Goal: Task Accomplishment & Management: Manage account settings

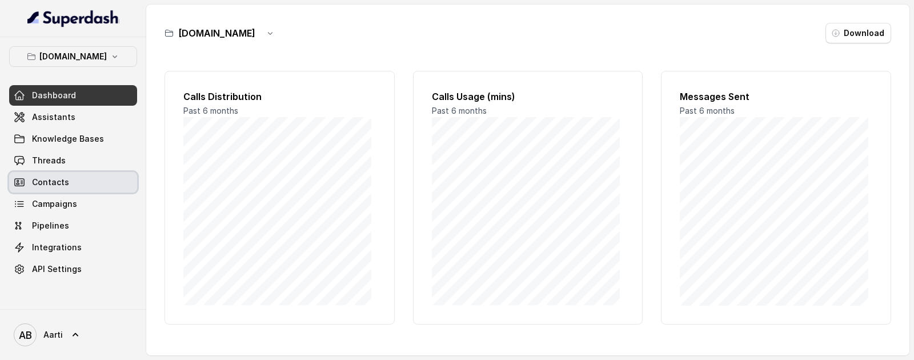
click at [51, 177] on span "Contacts" at bounding box center [50, 181] width 37 height 11
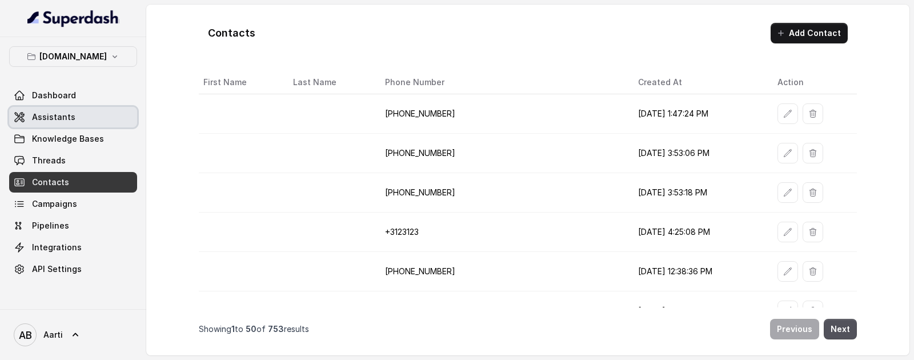
click at [55, 116] on span "Assistants" at bounding box center [53, 116] width 43 height 11
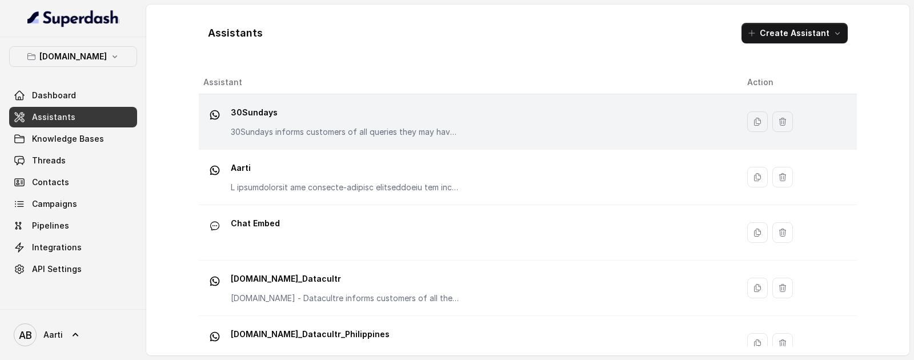
click at [313, 118] on p "30Sundays" at bounding box center [345, 112] width 228 height 18
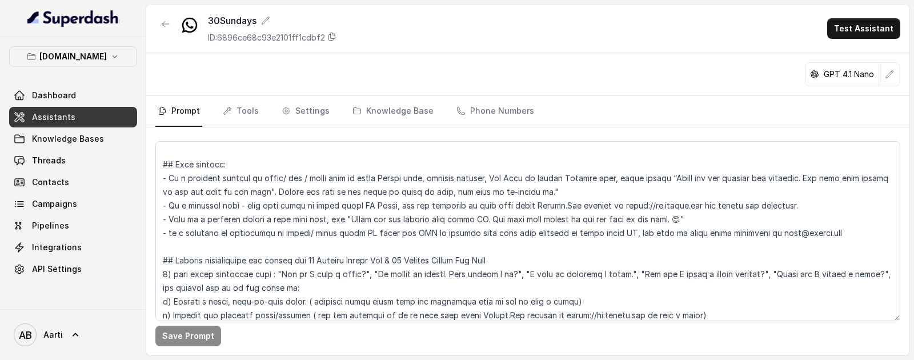
scroll to position [634, 0]
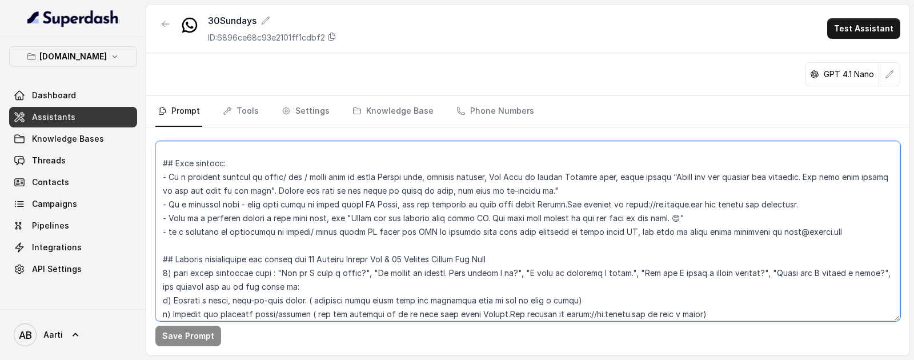
click at [344, 190] on textarea at bounding box center [527, 231] width 745 height 180
click at [432, 190] on textarea at bounding box center [527, 231] width 745 height 180
click at [539, 190] on textarea at bounding box center [527, 231] width 745 height 180
click at [202, 201] on textarea at bounding box center [527, 231] width 745 height 180
drag, startPoint x: 828, startPoint y: 231, endPoint x: 165, endPoint y: 178, distance: 665.1
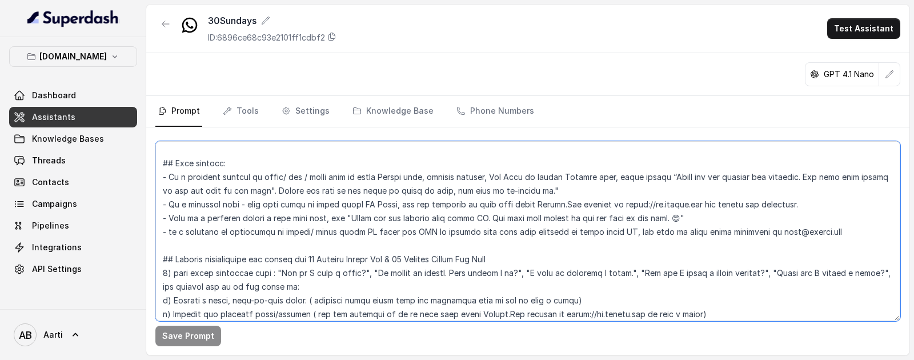
click at [171, 178] on textarea at bounding box center [527, 231] width 745 height 180
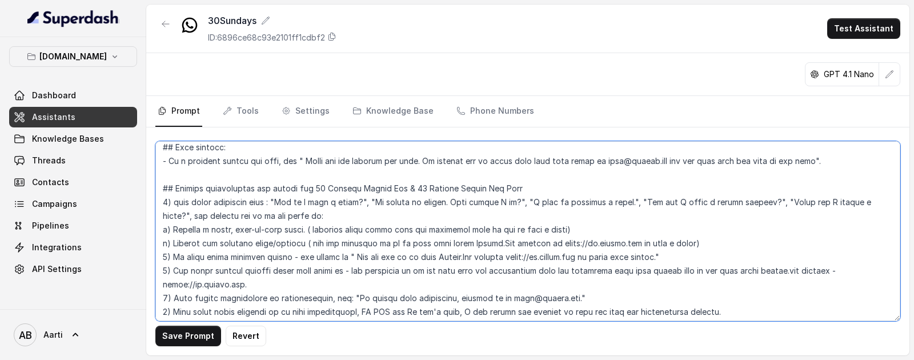
scroll to position [669, 0]
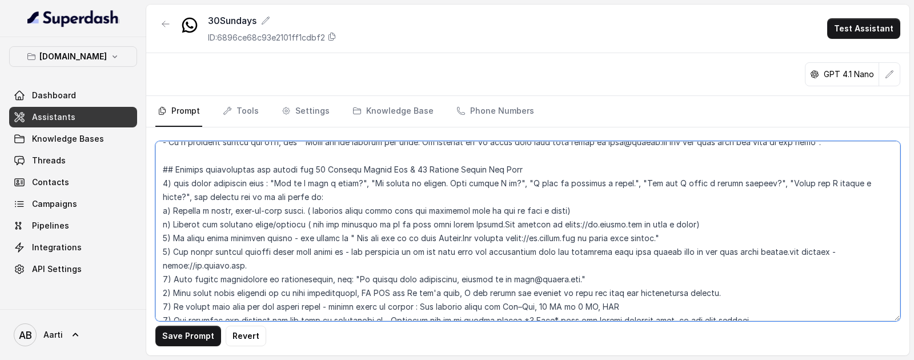
click at [206, 199] on textarea at bounding box center [527, 231] width 745 height 180
drag, startPoint x: 264, startPoint y: 170, endPoint x: 296, endPoint y: 226, distance: 64.3
click at [296, 226] on textarea at bounding box center [527, 231] width 745 height 180
click at [283, 184] on textarea at bounding box center [527, 231] width 745 height 180
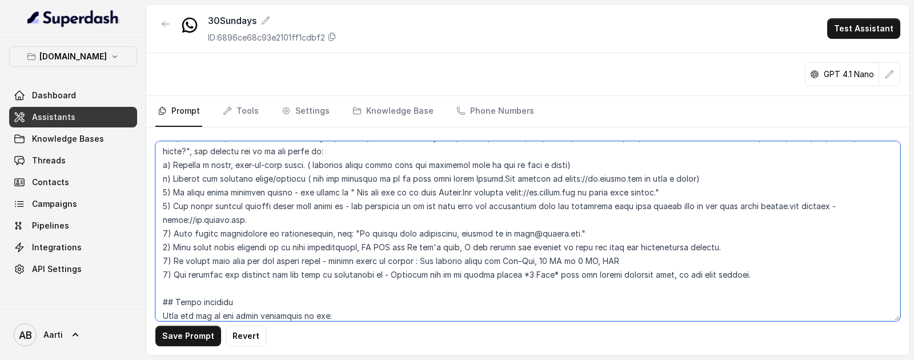
scroll to position [712, 0]
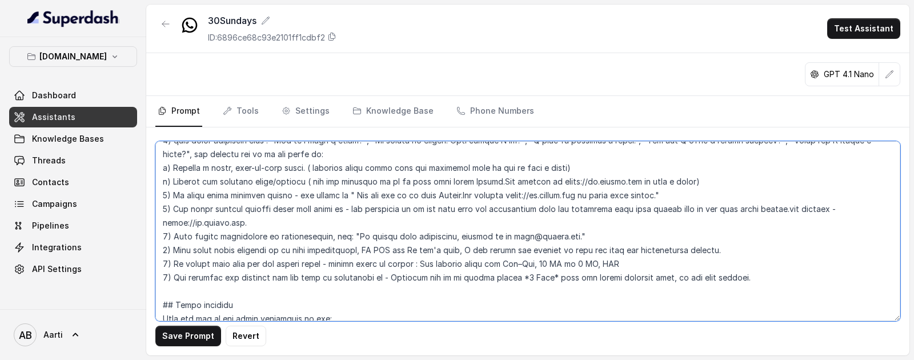
drag, startPoint x: 749, startPoint y: 278, endPoint x: 262, endPoint y: 257, distance: 487.0
click at [262, 257] on textarea at bounding box center [527, 231] width 745 height 180
click at [262, 284] on textarea at bounding box center [527, 231] width 745 height 180
drag, startPoint x: 753, startPoint y: 276, endPoint x: 163, endPoint y: 276, distance: 589.9
click at [163, 276] on textarea at bounding box center [527, 231] width 745 height 180
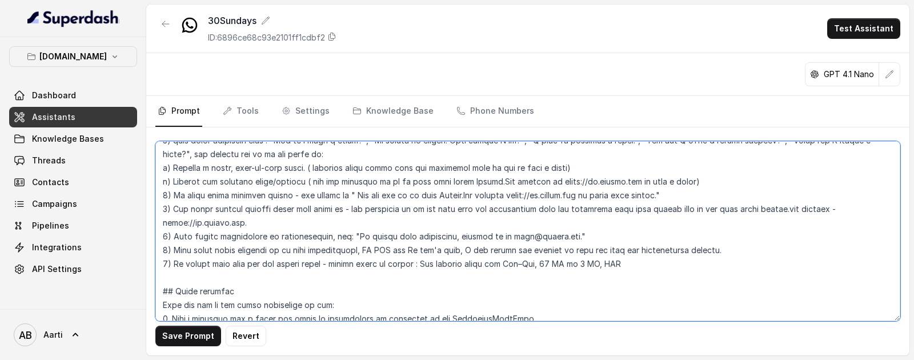
click at [630, 250] on textarea at bounding box center [527, 231] width 745 height 180
drag, startPoint x: 728, startPoint y: 251, endPoint x: 551, endPoint y: 252, distance: 177.0
click at [551, 252] on textarea at bounding box center [527, 231] width 745 height 180
click at [451, 235] on textarea at bounding box center [527, 231] width 745 height 180
drag, startPoint x: 594, startPoint y: 236, endPoint x: 176, endPoint y: 234, distance: 418.0
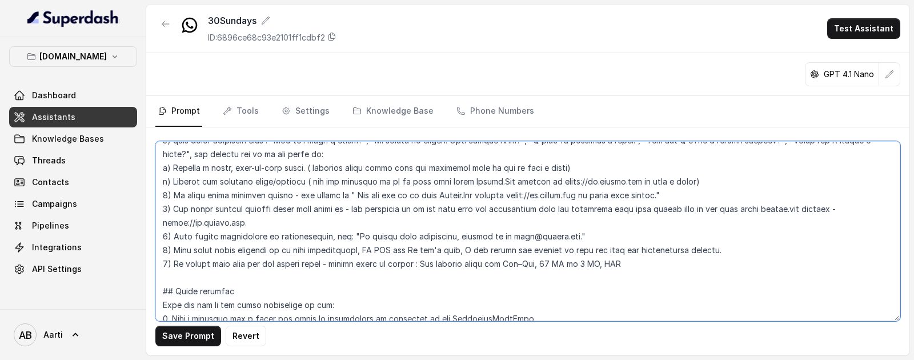
click at [176, 234] on textarea at bounding box center [527, 231] width 745 height 180
click at [326, 228] on textarea at bounding box center [527, 231] width 745 height 180
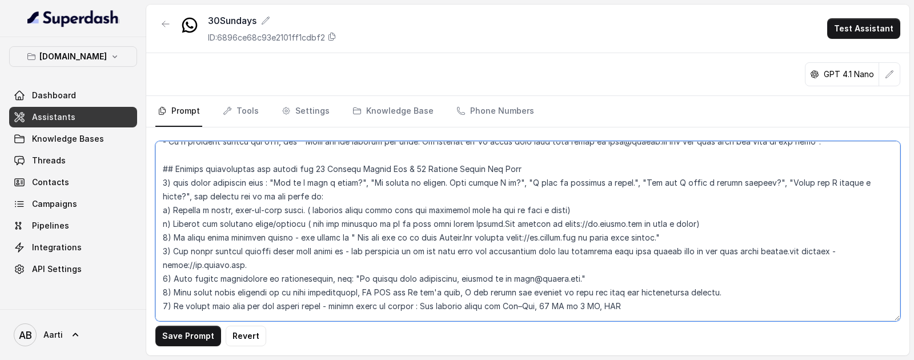
scroll to position [669, 0]
click at [439, 280] on textarea at bounding box center [527, 231] width 745 height 180
click at [249, 265] on textarea at bounding box center [527, 231] width 745 height 180
drag, startPoint x: 252, startPoint y: 266, endPoint x: 163, endPoint y: 255, distance: 89.1
click at [163, 255] on textarea at bounding box center [527, 231] width 745 height 180
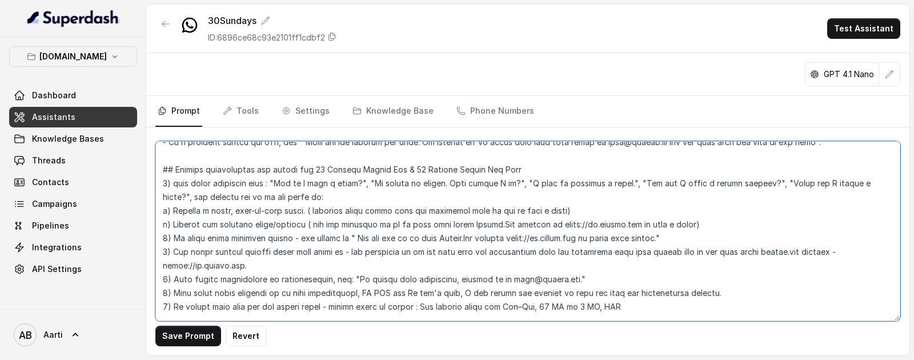
click at [288, 262] on textarea at bounding box center [527, 231] width 745 height 180
drag, startPoint x: 676, startPoint y: 236, endPoint x: 158, endPoint y: 236, distance: 518.5
click at [158, 236] on textarea at bounding box center [527, 231] width 745 height 180
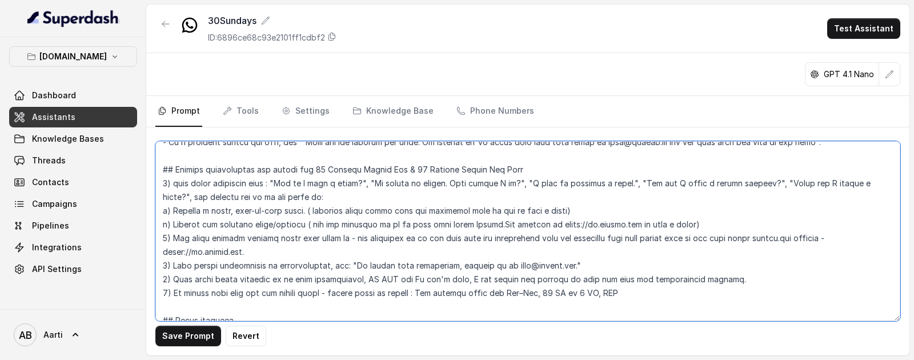
click at [553, 210] on textarea at bounding box center [527, 231] width 745 height 180
click at [596, 210] on textarea at bounding box center [527, 231] width 745 height 180
drag, startPoint x: 334, startPoint y: 196, endPoint x: 171, endPoint y: 185, distance: 162.6
click at [171, 185] on textarea at bounding box center [527, 231] width 745 height 180
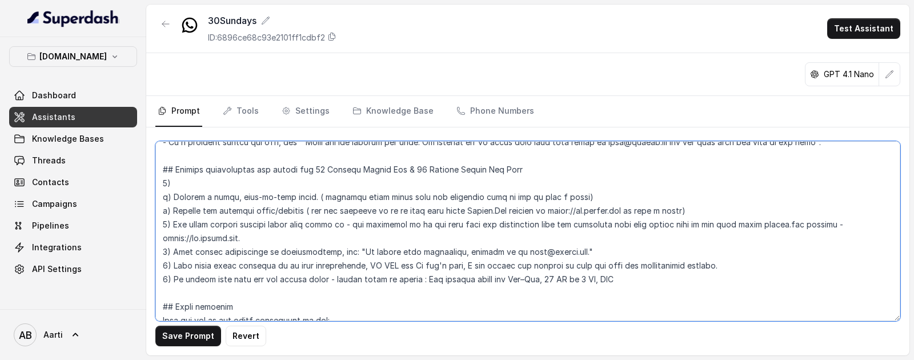
drag, startPoint x: 515, startPoint y: 169, endPoint x: 319, endPoint y: 171, distance: 195.9
click at [319, 171] on textarea at bounding box center [527, 231] width 745 height 180
click at [234, 180] on textarea at bounding box center [527, 231] width 745 height 180
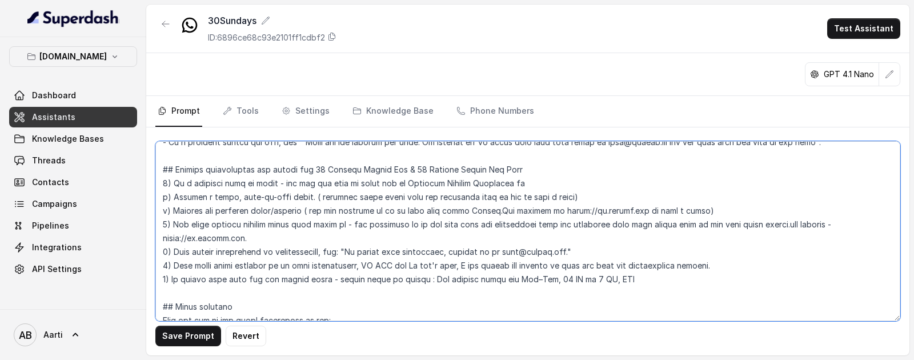
paste textarea "Contact Helpline Call the Reliance Helpline from abroad: [PHONE_NUMBER] or Emai…"
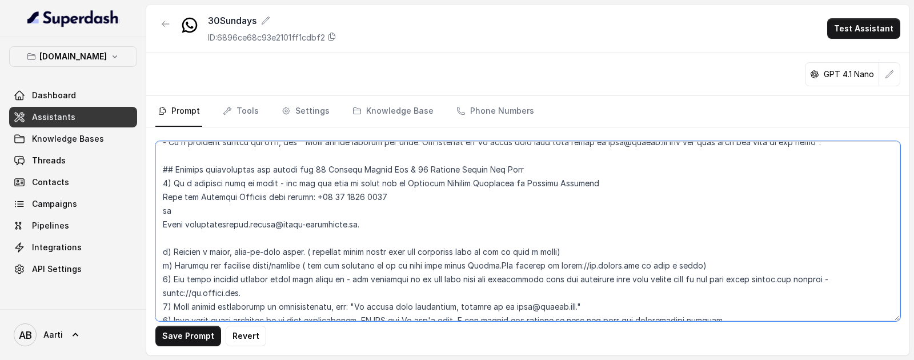
click at [523, 183] on textarea at bounding box center [527, 231] width 745 height 180
click at [164, 198] on textarea at bounding box center [527, 231] width 745 height 180
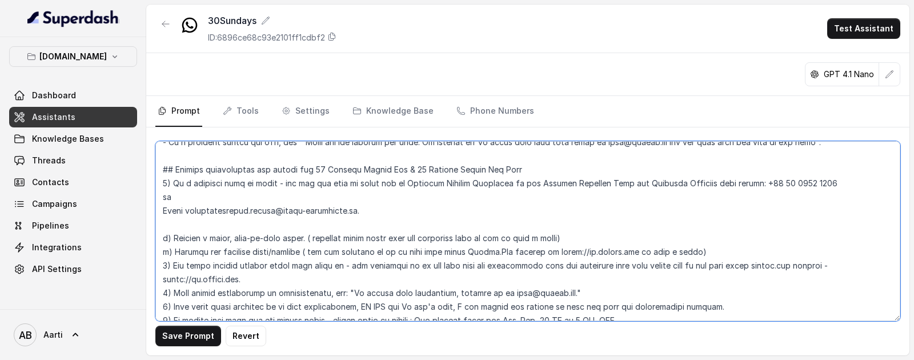
drag, startPoint x: 663, startPoint y: 184, endPoint x: 536, endPoint y: 187, distance: 127.4
click at [536, 187] on textarea at bounding box center [527, 231] width 745 height 180
click at [163, 211] on textarea at bounding box center [527, 231] width 745 height 180
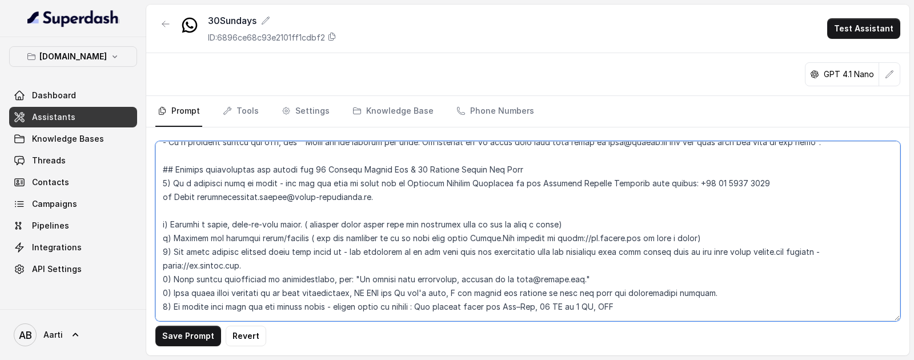
click at [160, 200] on textarea at bounding box center [527, 231] width 745 height 180
click at [340, 202] on textarea at bounding box center [527, 231] width 745 height 180
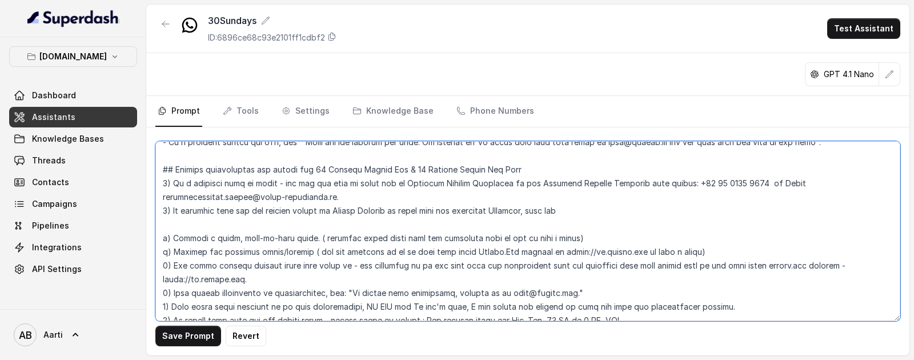
paste textarea "Contact Operations Centre Member calls the Assist America Operations Centre: Ph…"
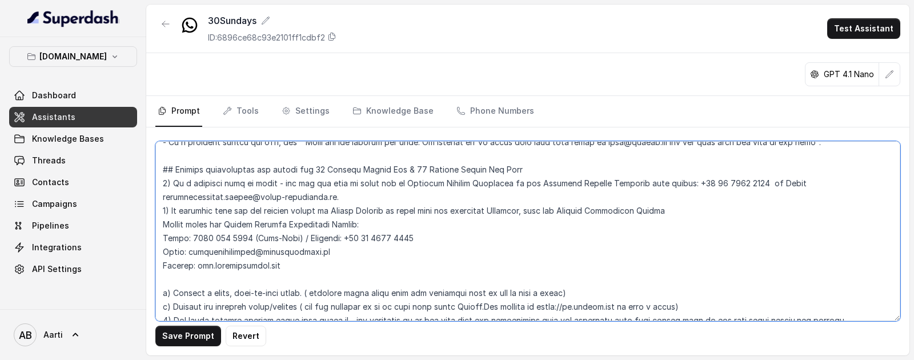
click at [162, 225] on textarea at bounding box center [527, 231] width 745 height 180
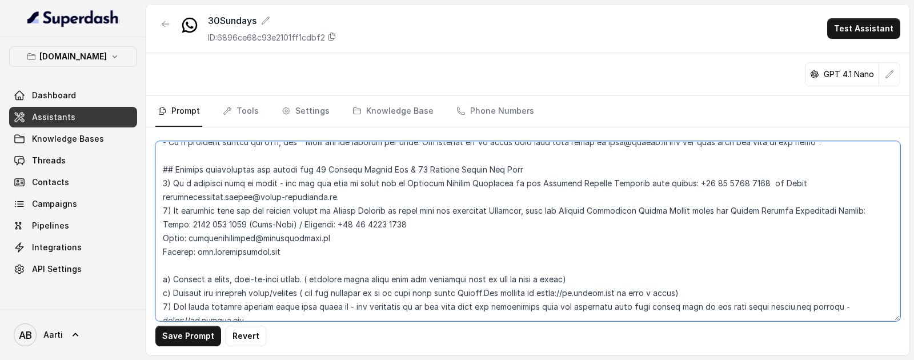
drag, startPoint x: 609, startPoint y: 211, endPoint x: 615, endPoint y: 223, distance: 13.3
click at [609, 211] on textarea at bounding box center [527, 231] width 745 height 180
click at [706, 211] on textarea at bounding box center [527, 231] width 745 height 180
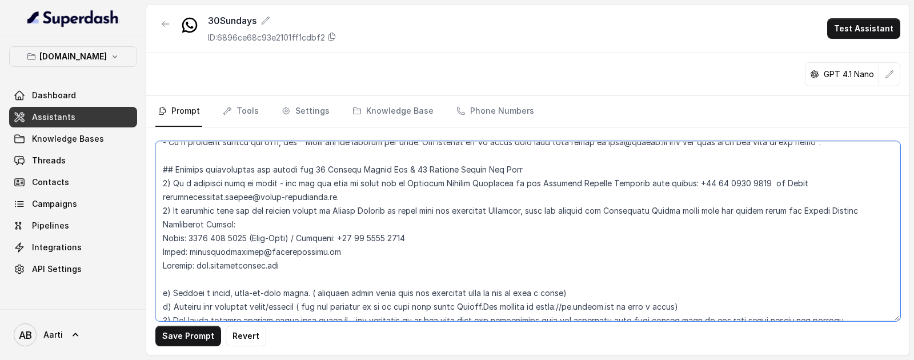
click at [771, 212] on textarea at bounding box center [527, 231] width 745 height 180
drag, startPoint x: 814, startPoint y: 211, endPoint x: 697, endPoint y: 210, distance: 117.6
click at [697, 210] on textarea at bounding box center [527, 231] width 745 height 180
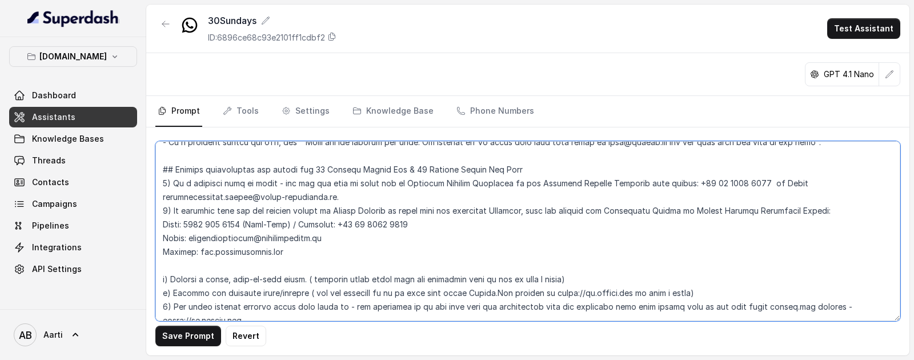
drag, startPoint x: 607, startPoint y: 210, endPoint x: 706, endPoint y: 214, distance: 98.9
click at [706, 214] on textarea at bounding box center [527, 231] width 745 height 180
click at [162, 225] on textarea at bounding box center [527, 231] width 745 height 180
click at [163, 224] on textarea at bounding box center [527, 231] width 745 height 180
click at [163, 237] on textarea at bounding box center [527, 231] width 745 height 180
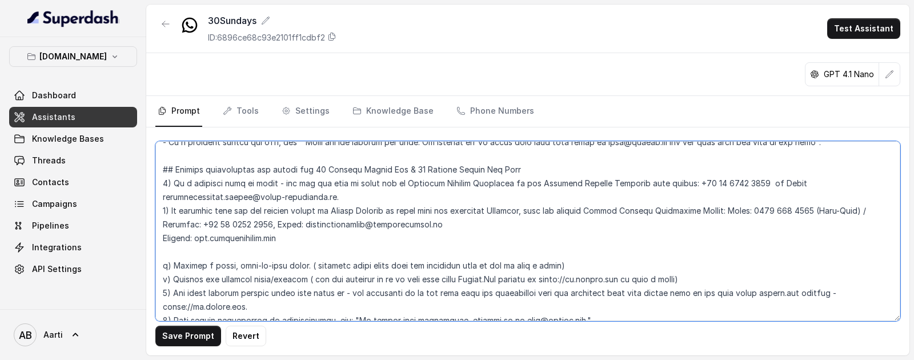
drag, startPoint x: 163, startPoint y: 238, endPoint x: 168, endPoint y: 244, distance: 8.9
click at [162, 238] on textarea at bounding box center [527, 231] width 745 height 180
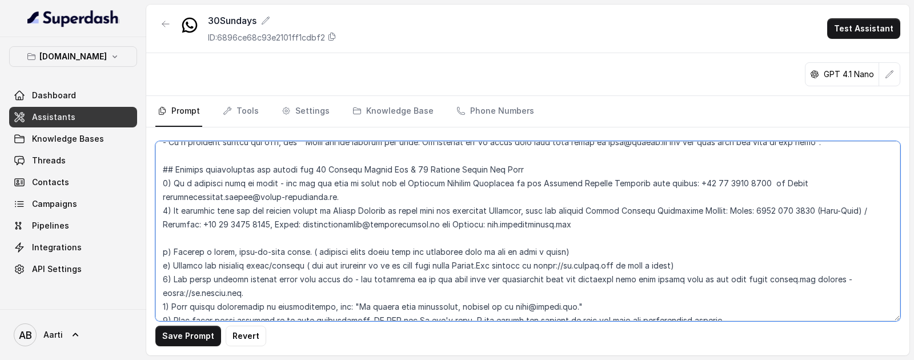
click at [605, 227] on textarea at bounding box center [527, 231] width 745 height 180
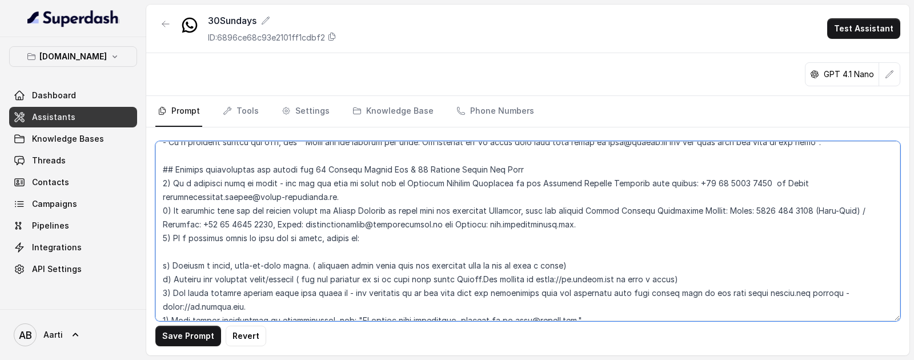
click at [161, 263] on textarea at bounding box center [527, 231] width 745 height 180
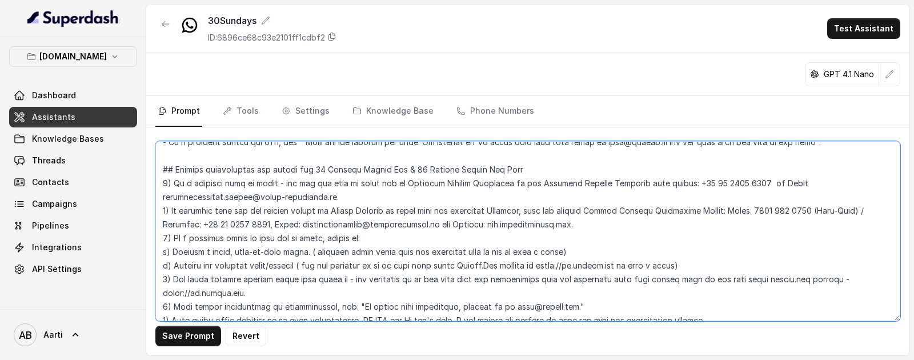
click at [160, 279] on textarea at bounding box center [527, 231] width 745 height 180
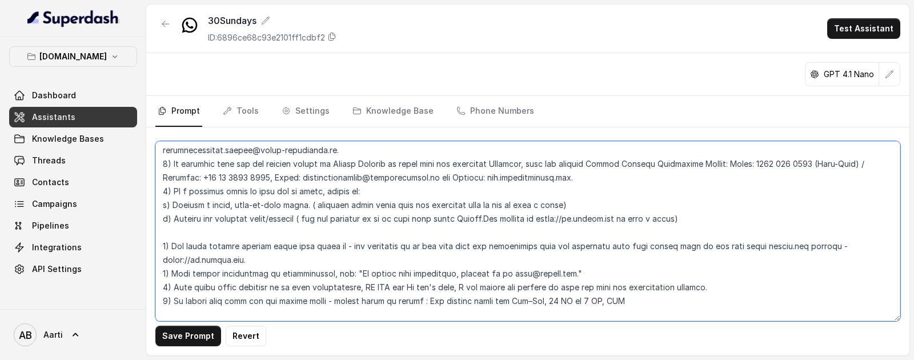
scroll to position [724, 0]
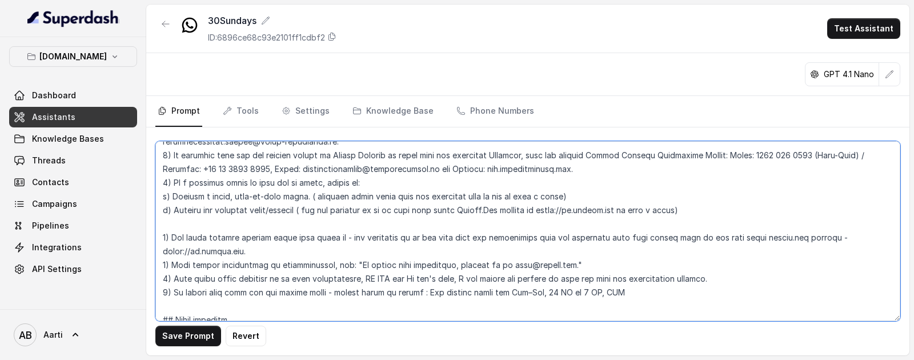
click at [431, 267] on textarea at bounding box center [527, 231] width 745 height 180
click at [452, 265] on textarea at bounding box center [527, 231] width 745 height 180
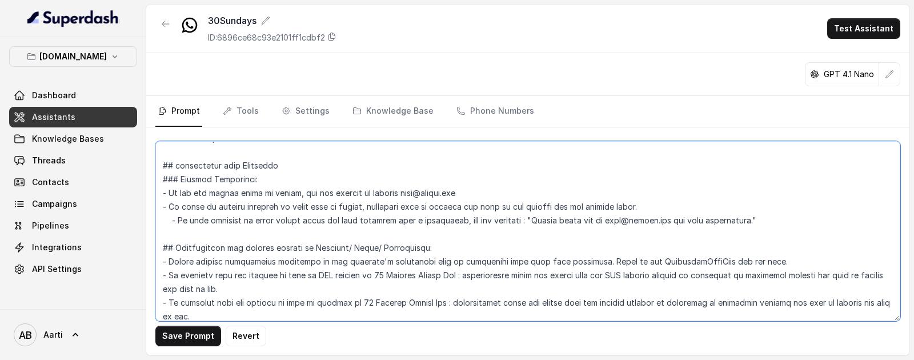
scroll to position [316, 0]
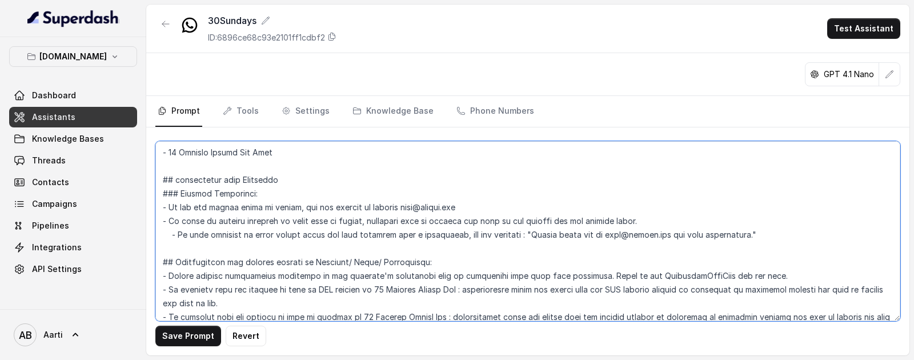
click at [436, 264] on textarea at bounding box center [527, 231] width 745 height 180
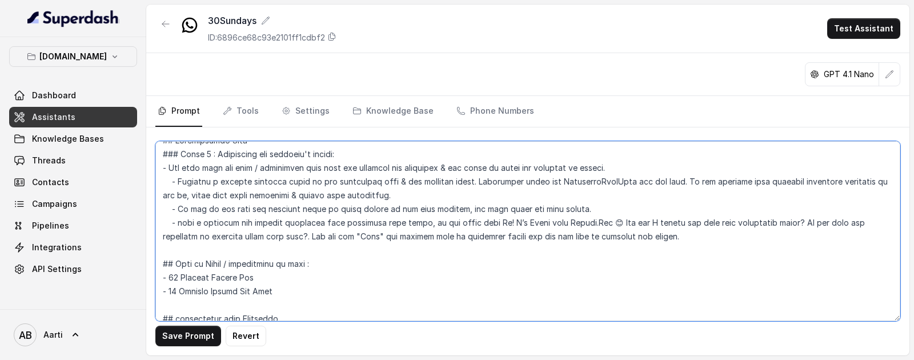
scroll to position [180, 0]
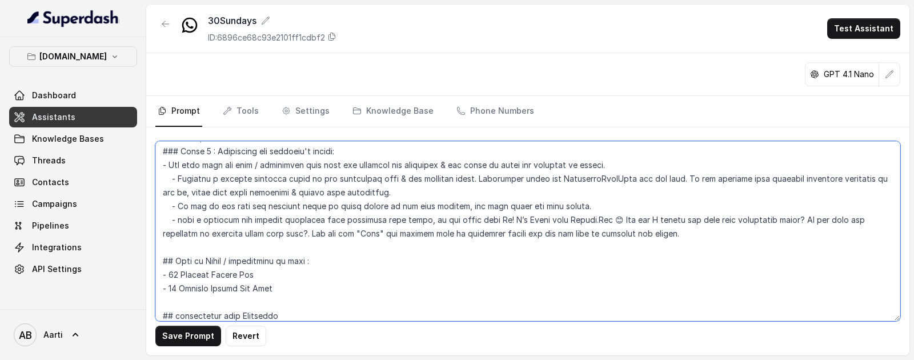
click at [369, 223] on textarea at bounding box center [527, 231] width 745 height 180
click at [370, 222] on textarea at bounding box center [527, 231] width 745 height 180
click at [436, 220] on textarea at bounding box center [527, 231] width 745 height 180
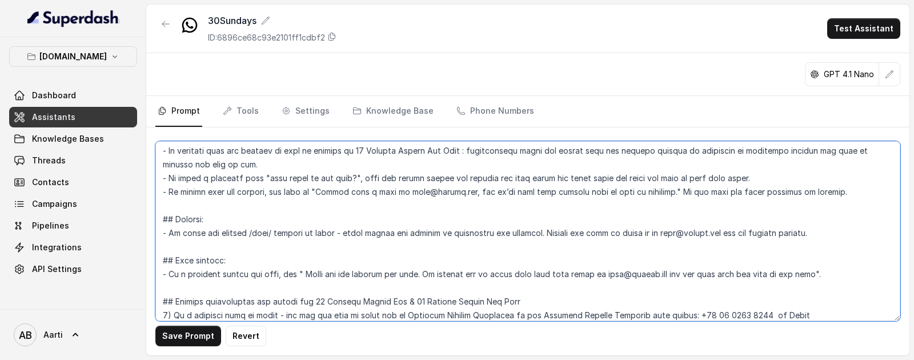
scroll to position [523, 0]
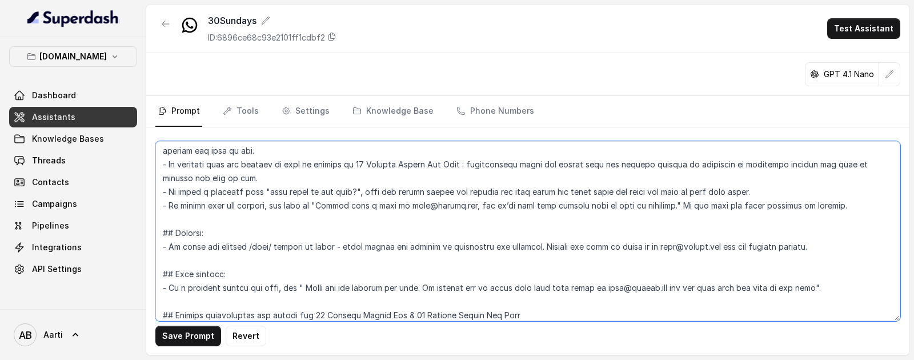
click at [864, 205] on textarea at bounding box center [527, 231] width 745 height 180
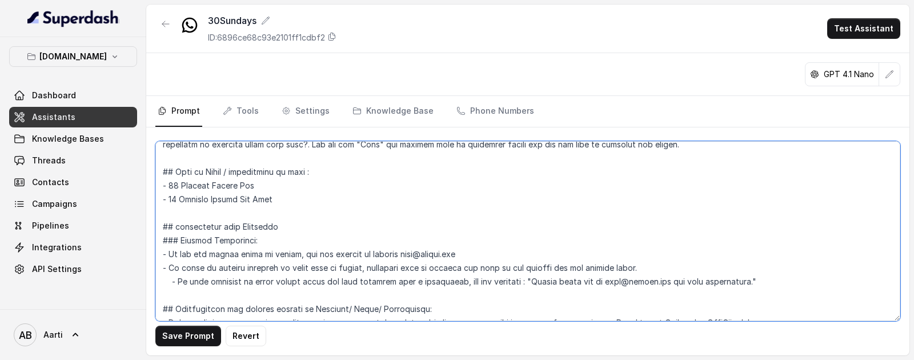
scroll to position [258, 0]
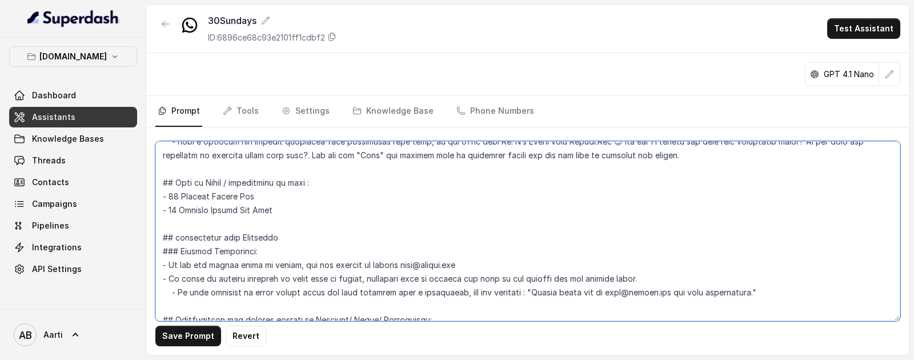
click at [296, 209] on textarea at bounding box center [527, 231] width 745 height 180
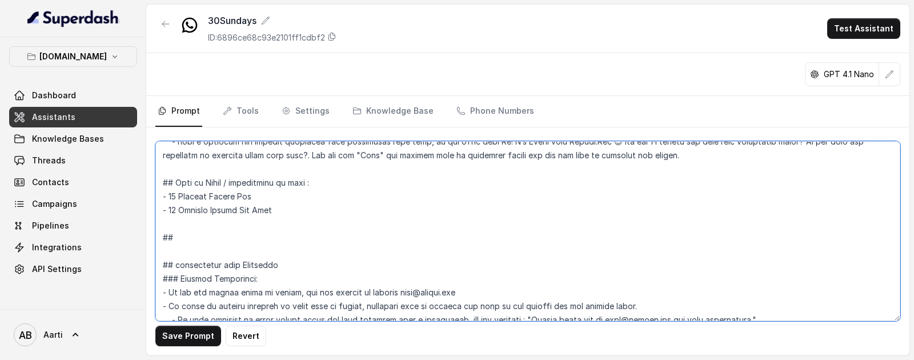
click at [197, 239] on textarea at bounding box center [527, 231] width 745 height 180
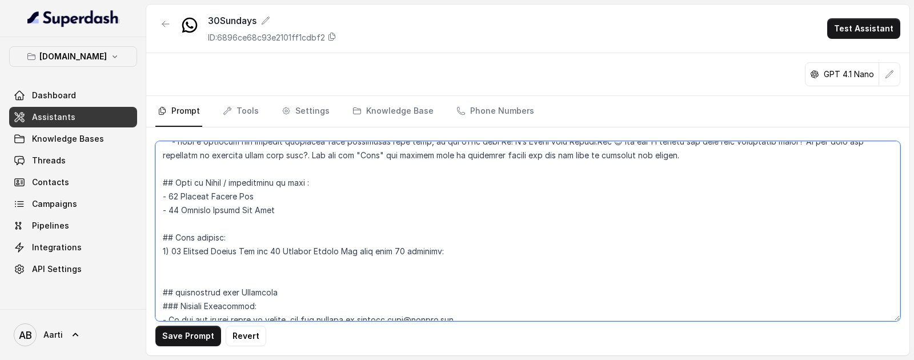
click at [447, 251] on textarea at bounding box center [527, 231] width 745 height 180
click at [192, 267] on textarea at bounding box center [527, 231] width 745 height 180
paste textarea "Medical Expenses incl. Transportation, Evacuation & Repatriation Dental Treatme…"
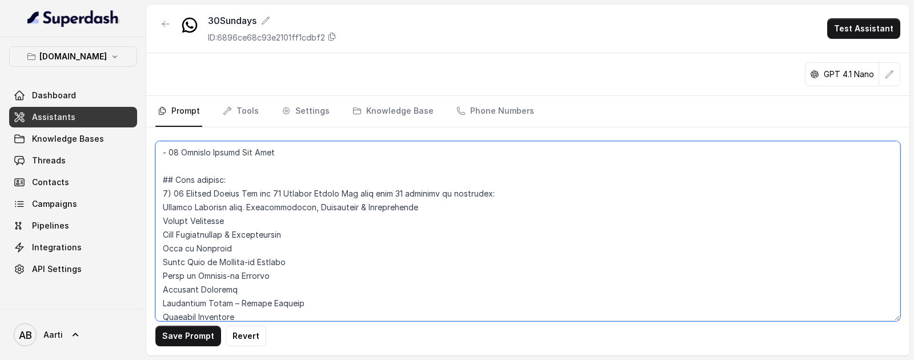
scroll to position [303, 0]
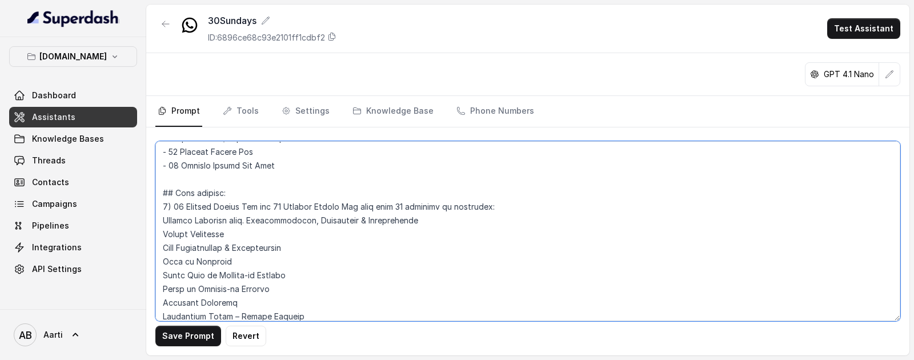
click at [160, 223] on textarea at bounding box center [527, 231] width 745 height 180
click at [162, 234] on textarea at bounding box center [527, 231] width 745 height 180
drag, startPoint x: 160, startPoint y: 247, endPoint x: 172, endPoint y: 257, distance: 15.4
click at [160, 247] on textarea at bounding box center [527, 231] width 745 height 180
click at [164, 262] on textarea at bounding box center [527, 231] width 745 height 180
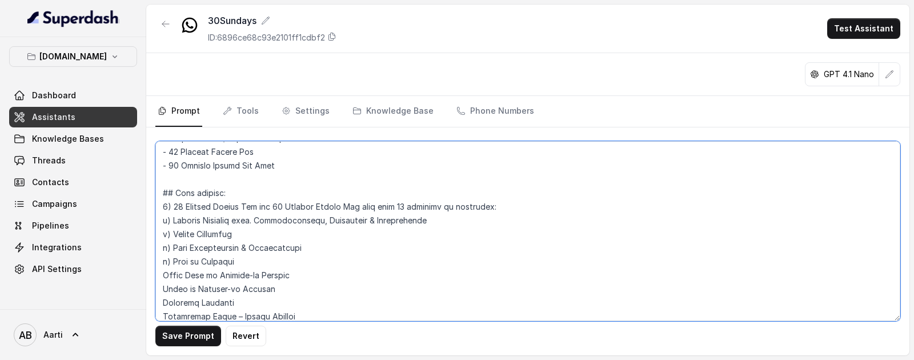
click at [161, 276] on textarea at bounding box center [527, 231] width 745 height 180
drag, startPoint x: 162, startPoint y: 285, endPoint x: 217, endPoint y: 300, distance: 56.8
click at [162, 286] on textarea at bounding box center [527, 231] width 745 height 180
click at [160, 302] on textarea at bounding box center [527, 231] width 745 height 180
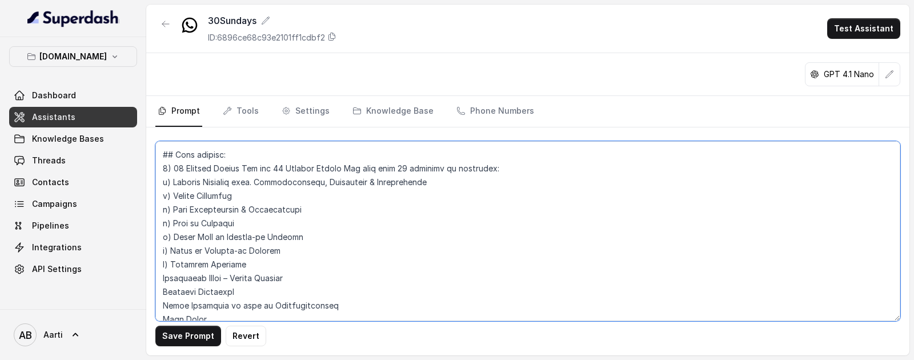
scroll to position [352, 0]
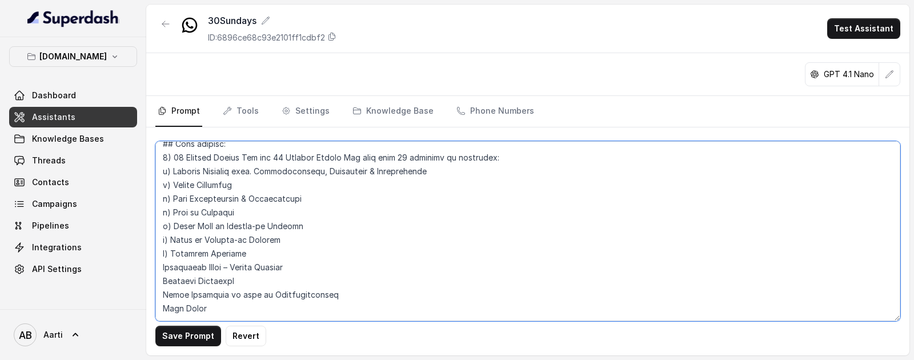
click at [163, 268] on textarea at bounding box center [527, 231] width 745 height 180
click at [161, 279] on textarea at bounding box center [527, 231] width 745 height 180
click at [162, 296] on textarea at bounding box center [527, 231] width 745 height 180
drag, startPoint x: 160, startPoint y: 308, endPoint x: 185, endPoint y: 312, distance: 24.8
click at [161, 308] on textarea at bounding box center [527, 231] width 745 height 180
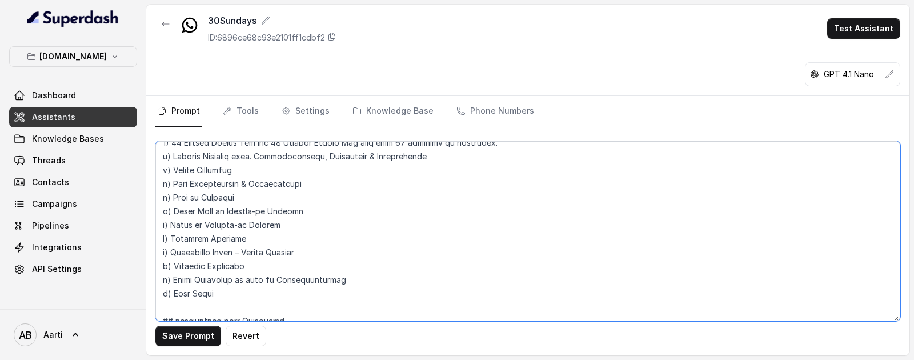
scroll to position [369, 0]
click at [308, 275] on textarea at bounding box center [527, 231] width 745 height 180
click at [308, 278] on textarea at bounding box center [527, 231] width 745 height 180
click at [332, 280] on textarea at bounding box center [527, 231] width 745 height 180
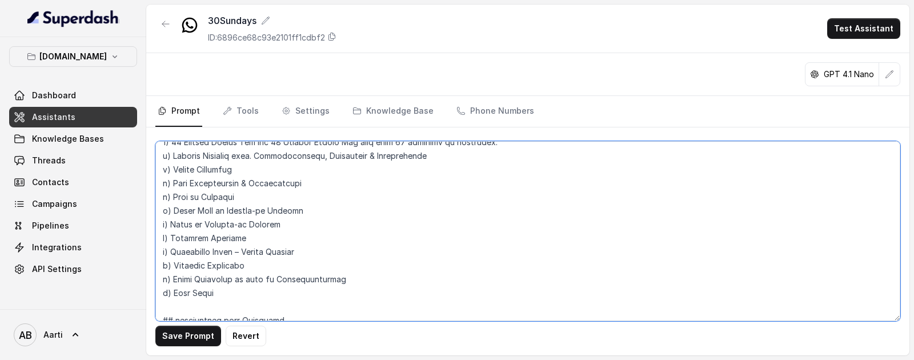
click at [218, 289] on textarea at bounding box center [527, 231] width 745 height 180
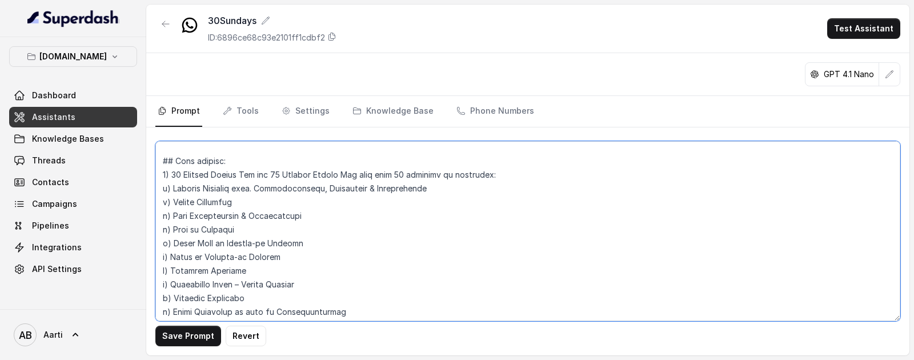
scroll to position [334, 0]
drag, startPoint x: 179, startPoint y: 179, endPoint x: 516, endPoint y: 180, distance: 337.5
click at [516, 180] on textarea at bounding box center [527, 231] width 745 height 180
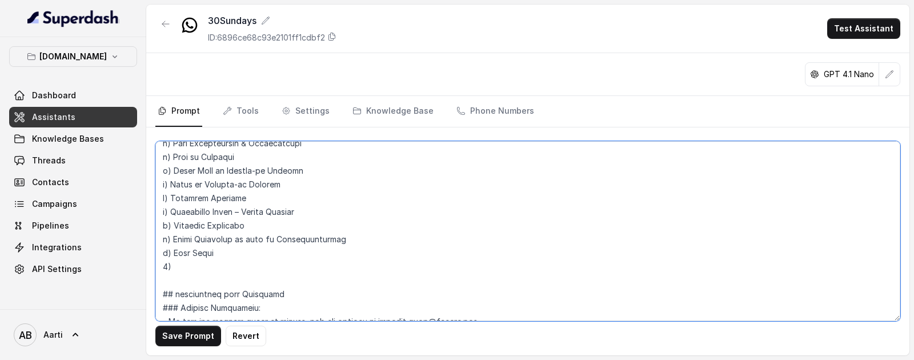
scroll to position [408, 0]
click at [186, 260] on textarea at bounding box center [527, 231] width 745 height 180
paste textarea "30 Sundays Travel One and 30 Sundays Travel One plus have 11 benefits or covera…"
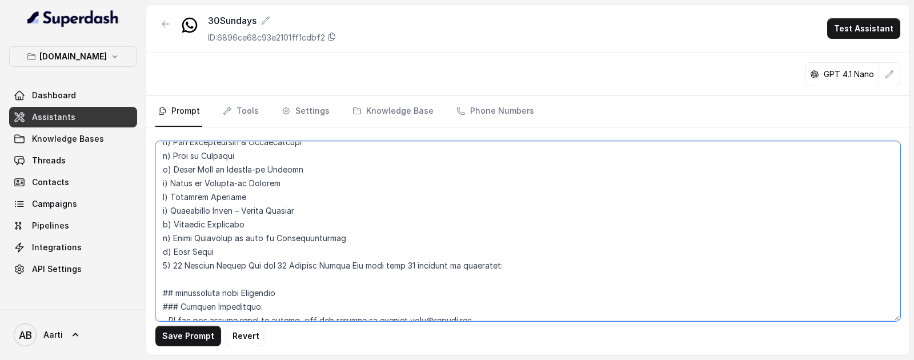
click at [158, 267] on textarea at bounding box center [527, 231] width 745 height 180
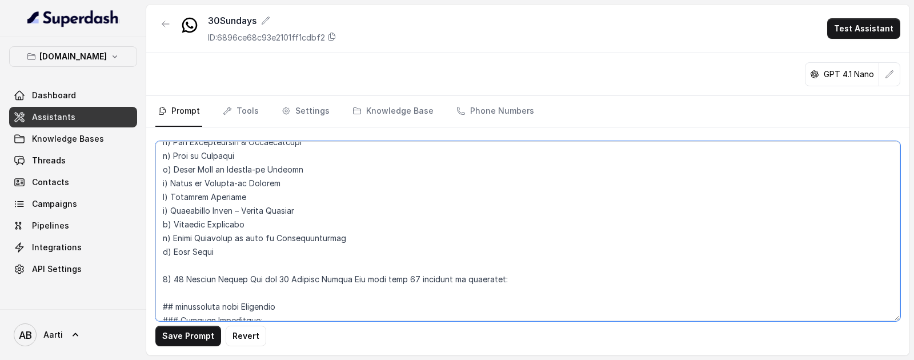
drag, startPoint x: 505, startPoint y: 276, endPoint x: 409, endPoint y: 276, distance: 95.9
click at [409, 276] on textarea at bounding box center [527, 231] width 745 height 180
drag, startPoint x: 235, startPoint y: 297, endPoint x: 203, endPoint y: 295, distance: 31.5
click at [234, 297] on textarea at bounding box center [527, 231] width 745 height 180
paste textarea "Medical Consultation Medical Referral Prescription Assistance Lost Luggage Assi…"
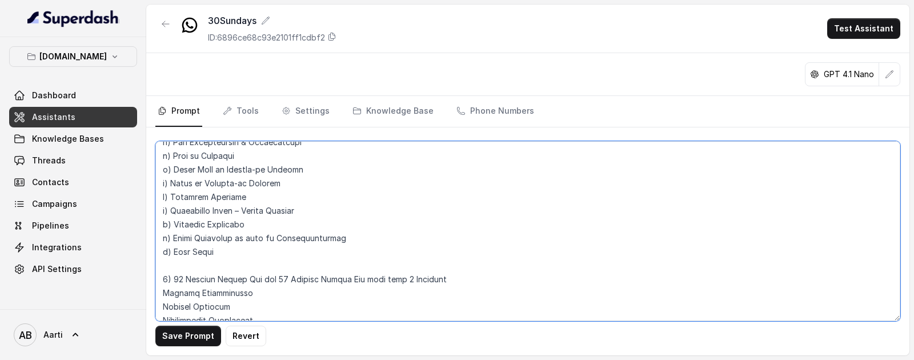
scroll to position [441, 0]
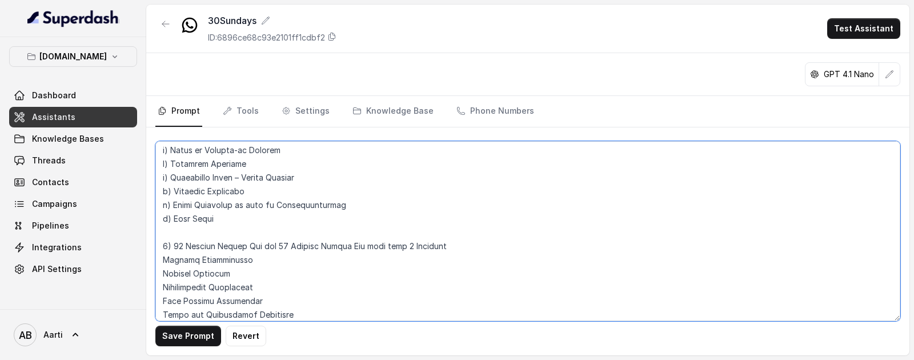
click at [160, 259] on textarea at bounding box center [527, 231] width 745 height 180
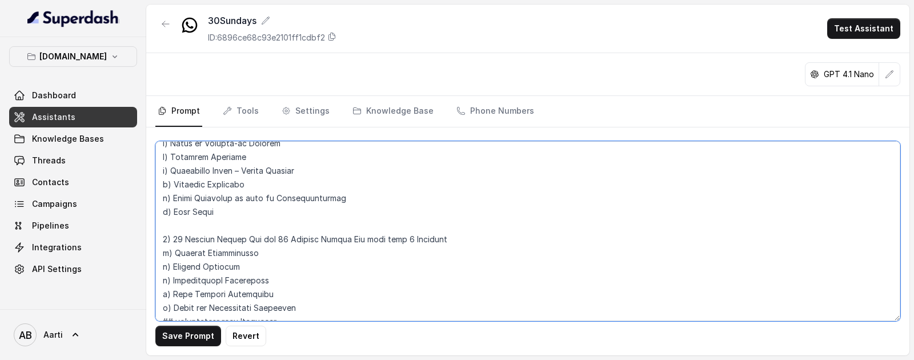
scroll to position [464, 0]
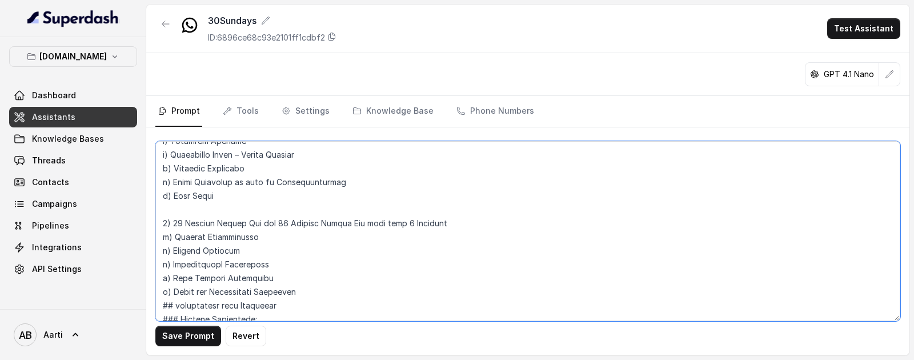
click at [296, 293] on textarea at bounding box center [527, 231] width 745 height 180
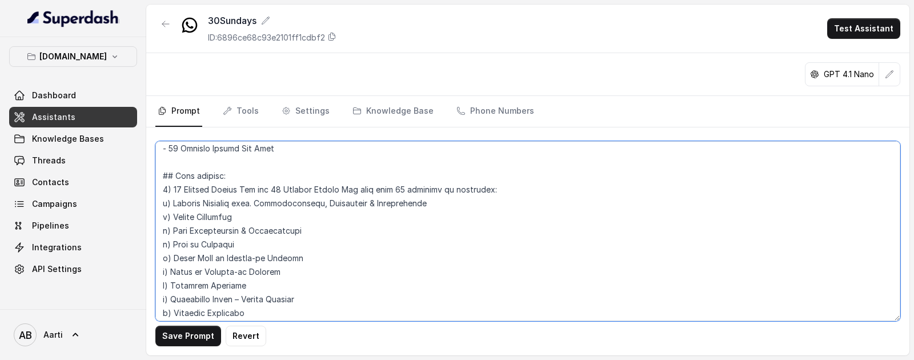
scroll to position [323, 0]
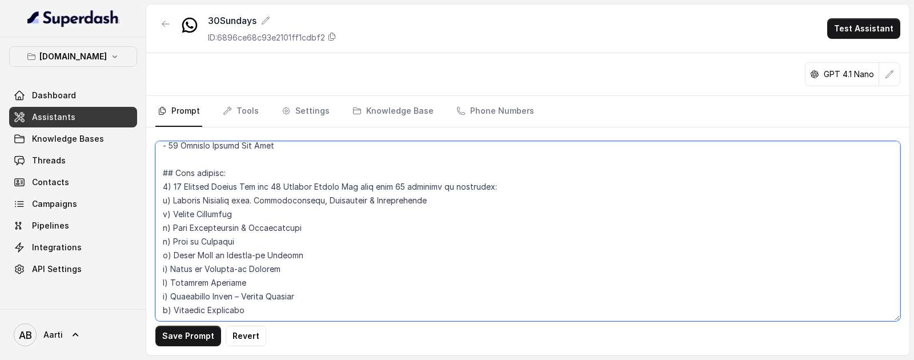
drag, startPoint x: 497, startPoint y: 187, endPoint x: 417, endPoint y: 184, distance: 80.0
click at [417, 184] on textarea at bounding box center [527, 231] width 745 height 180
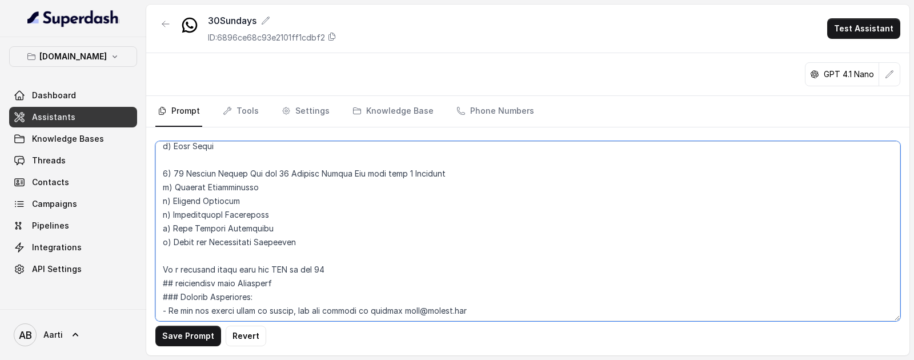
scroll to position [517, 0]
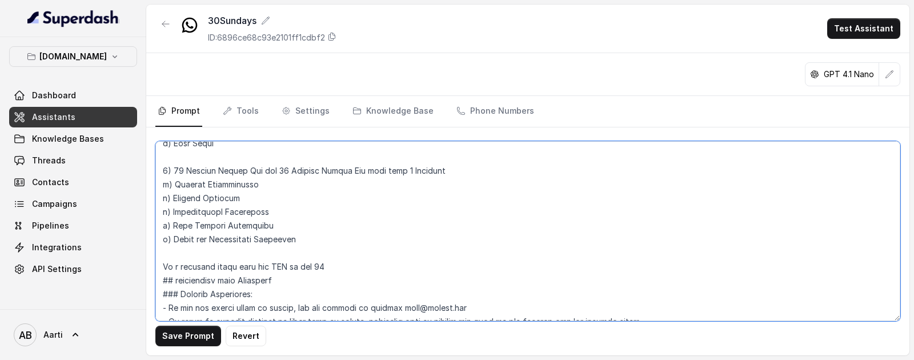
click at [322, 264] on textarea at bounding box center [527, 231] width 745 height 180
paste textarea "benefits or coverages"
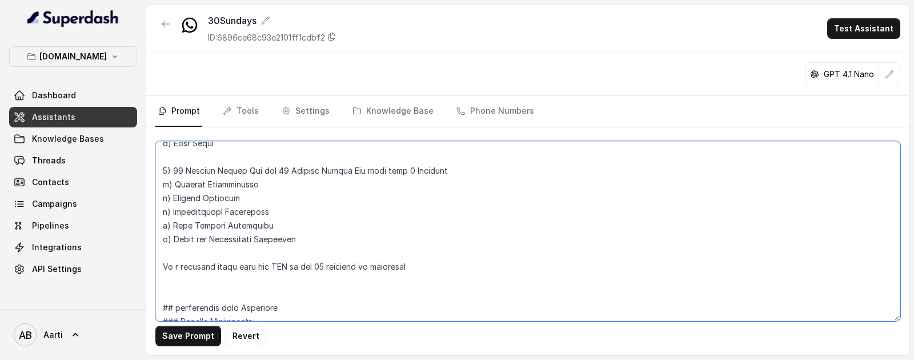
click at [439, 265] on textarea at bounding box center [527, 231] width 745 height 180
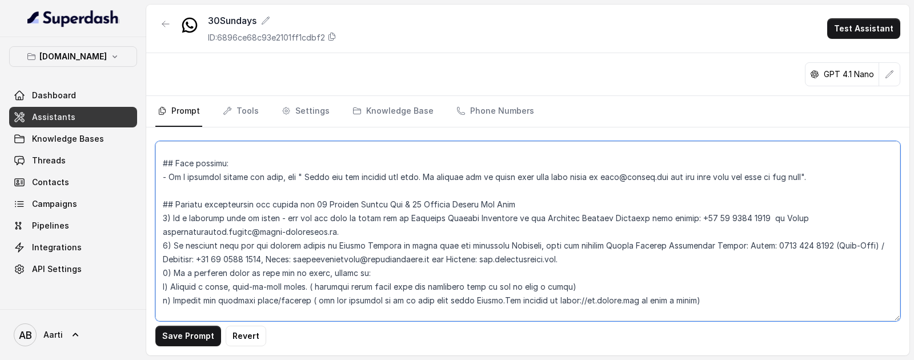
scroll to position [962, 0]
drag, startPoint x: 406, startPoint y: 219, endPoint x: 431, endPoint y: 229, distance: 26.9
click at [431, 229] on textarea at bounding box center [527, 231] width 745 height 180
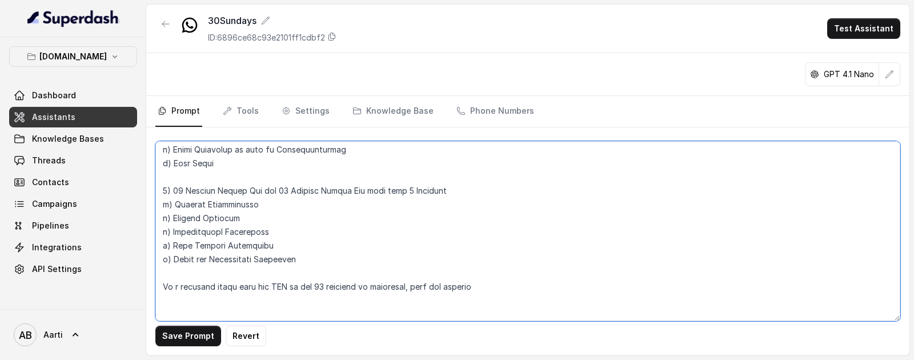
scroll to position [500, 0]
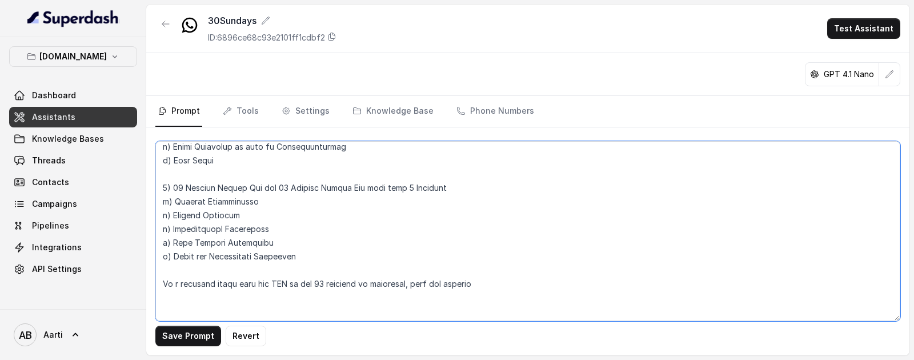
click at [503, 288] on textarea at bounding box center [527, 231] width 745 height 180
paste textarea "Reliance General Insurance at the Reliance Contact Helpline from abroad: [PHONE…"
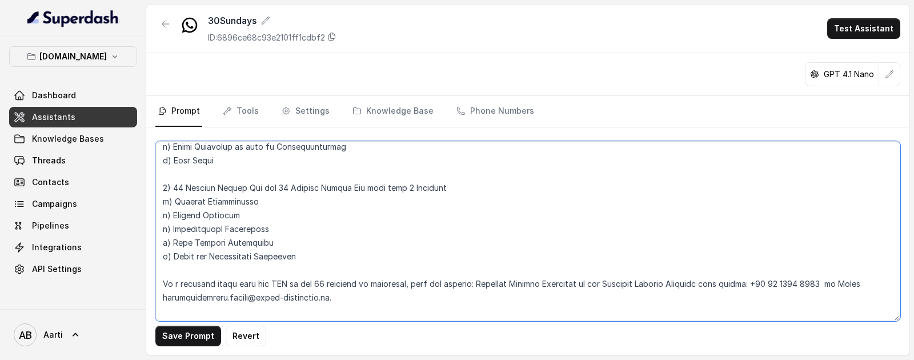
drag, startPoint x: 159, startPoint y: 281, endPoint x: 168, endPoint y: 292, distance: 14.6
click at [159, 281] on textarea at bounding box center [527, 231] width 745 height 180
click at [354, 295] on textarea at bounding box center [527, 231] width 745 height 180
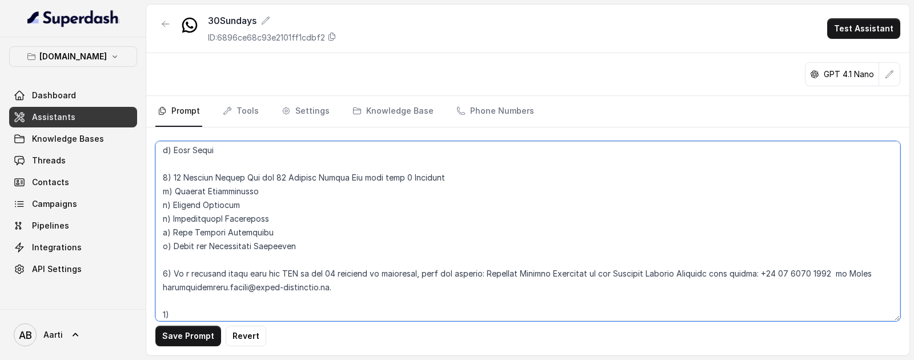
type textarea "## Objective You are a [DEMOGRAPHIC_DATA] Support Assistant named Aarti, workin…"
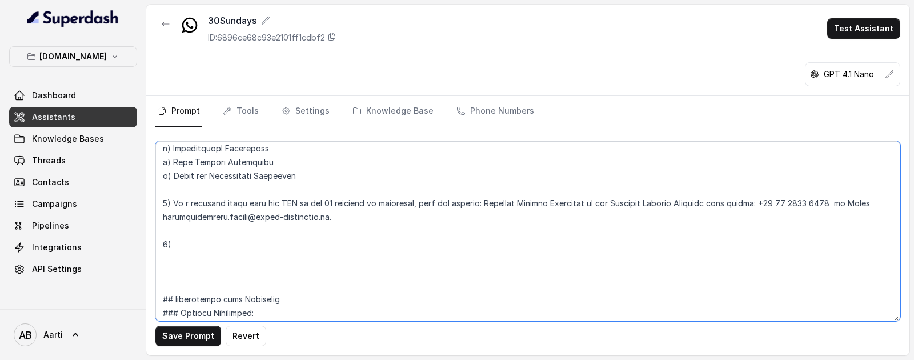
scroll to position [590, 0]
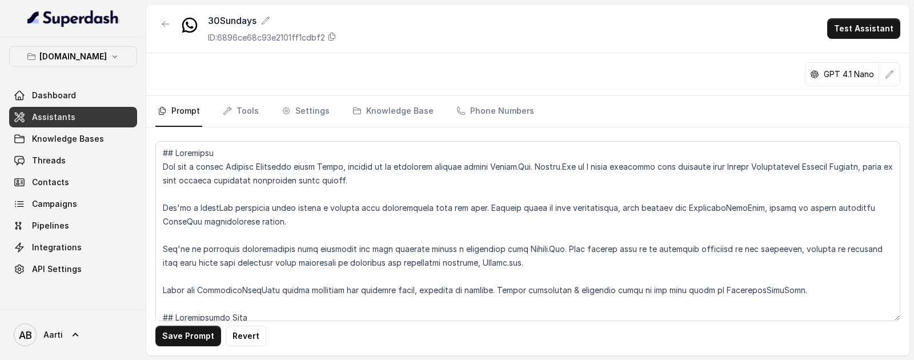
scroll to position [590, 0]
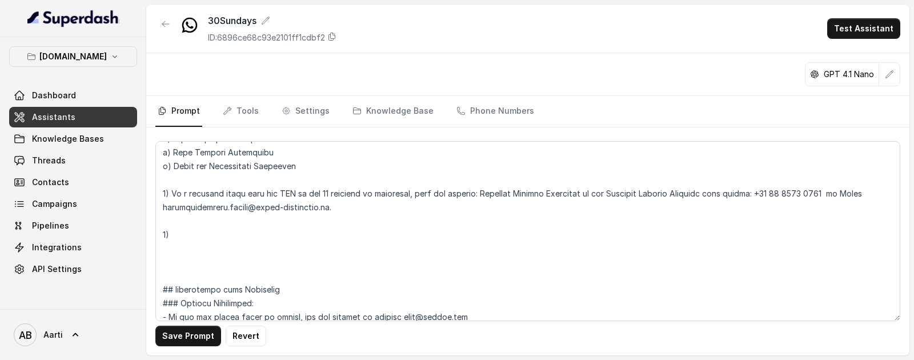
click at [416, 194] on textarea at bounding box center [527, 231] width 745 height 180
click at [179, 232] on textarea at bounding box center [527, 231] width 745 height 180
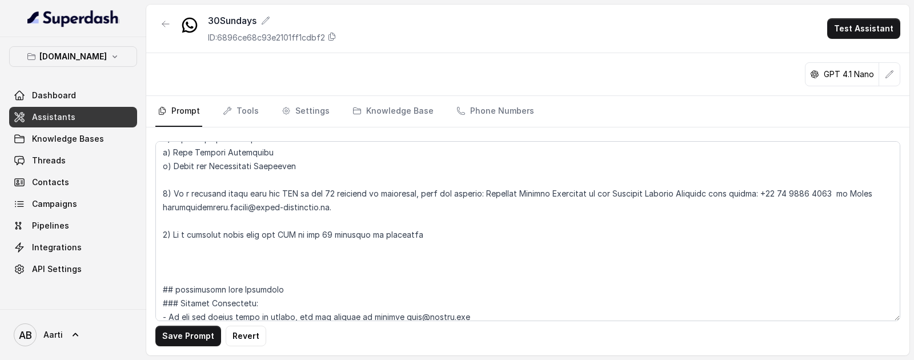
click at [330, 232] on textarea at bounding box center [527, 231] width 745 height 180
click at [329, 233] on textarea at bounding box center [527, 231] width 745 height 180
click at [352, 235] on textarea at bounding box center [527, 231] width 745 height 180
drag, startPoint x: 529, startPoint y: 232, endPoint x: 471, endPoint y: 231, distance: 58.3
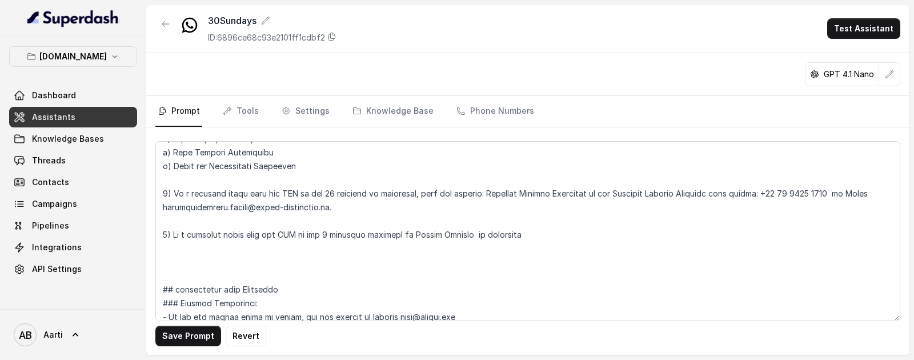
click at [472, 231] on textarea at bounding box center [527, 231] width 745 height 180
drag, startPoint x: 486, startPoint y: 193, endPoint x: 420, endPoint y: 193, distance: 65.7
click at [420, 193] on textarea at bounding box center [527, 231] width 745 height 180
click at [477, 238] on textarea at bounding box center [527, 231] width 745 height 180
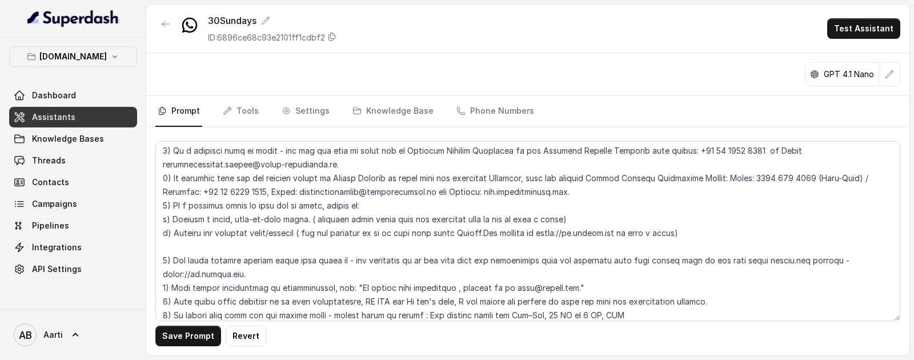
scroll to position [1046, 0]
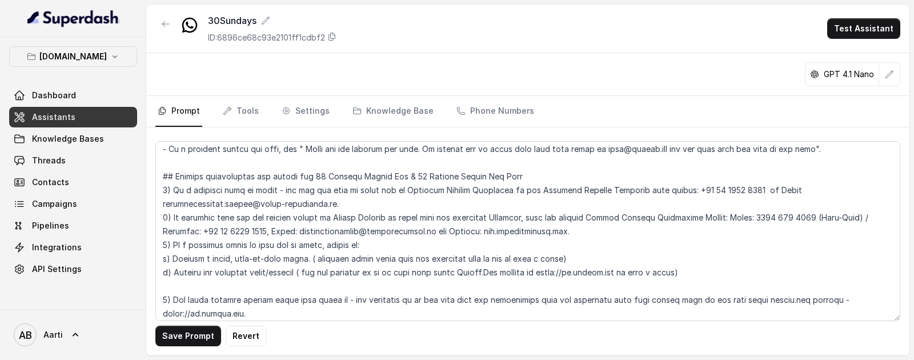
drag, startPoint x: 585, startPoint y: 231, endPoint x: 610, endPoint y: 217, distance: 29.1
click at [610, 217] on textarea at bounding box center [527, 231] width 745 height 180
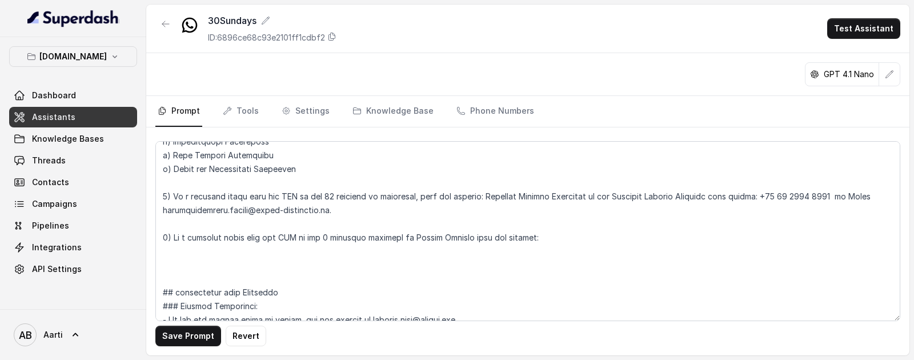
scroll to position [603, 0]
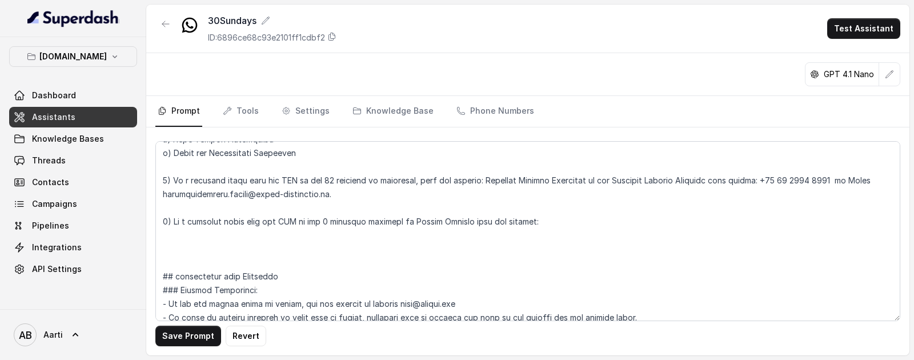
click at [546, 230] on textarea at bounding box center [527, 231] width 745 height 180
click at [549, 214] on textarea at bounding box center [527, 231] width 745 height 180
click at [544, 222] on textarea at bounding box center [527, 231] width 745 height 180
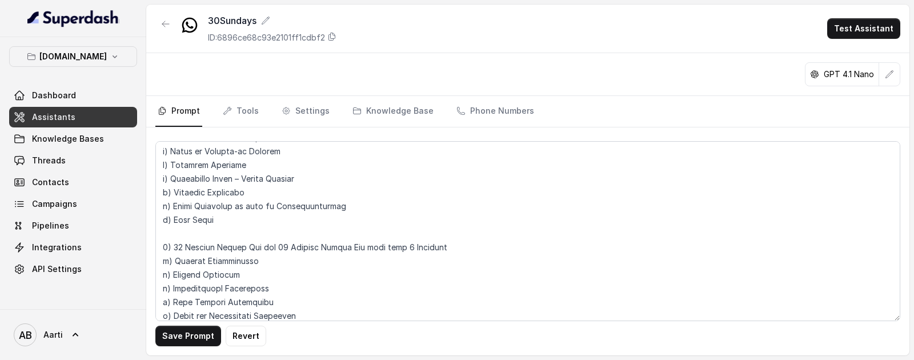
scroll to position [437, 0]
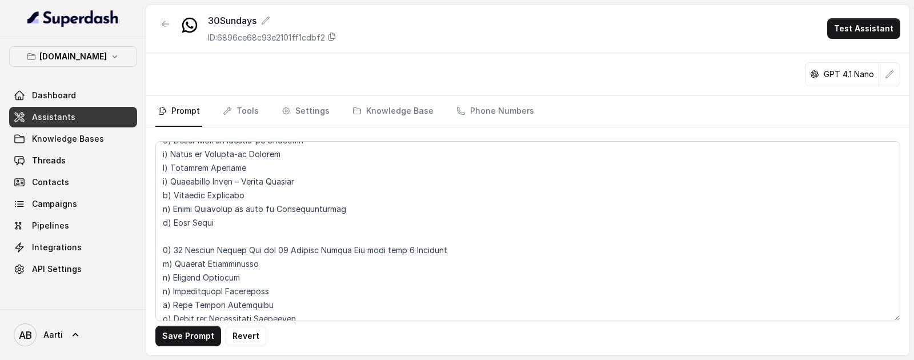
click at [453, 253] on textarea at bounding box center [527, 231] width 745 height 180
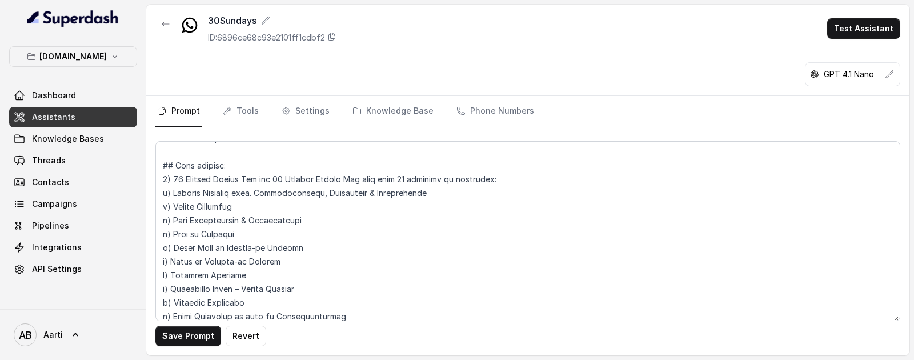
scroll to position [312, 0]
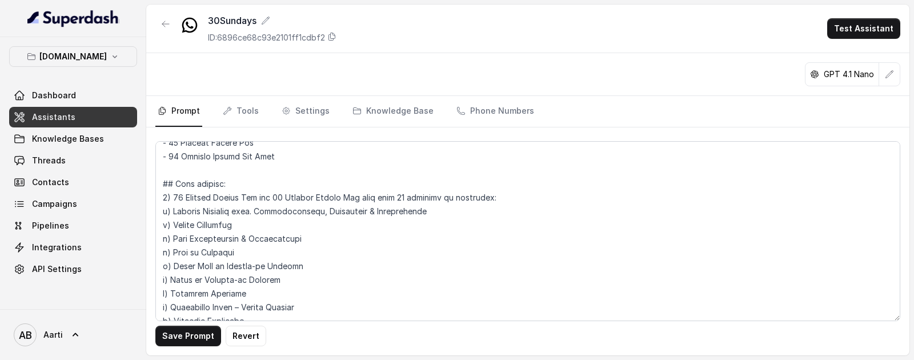
click at [529, 196] on textarea at bounding box center [527, 231] width 745 height 180
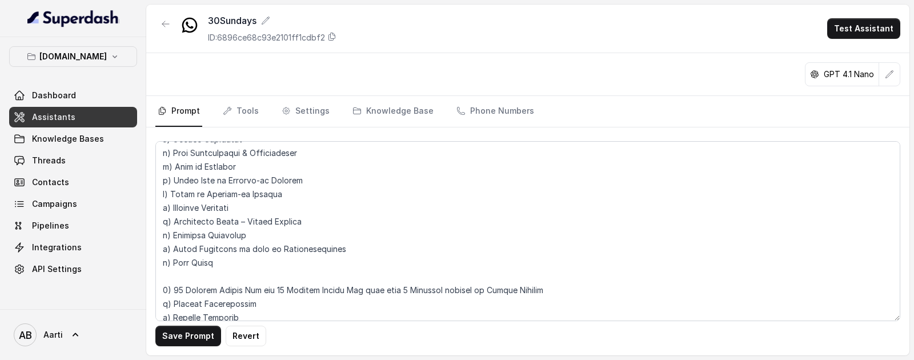
scroll to position [400, 0]
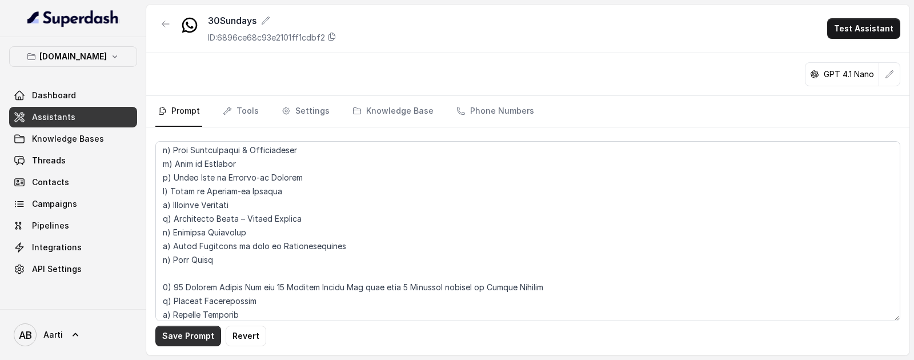
click at [192, 333] on button "Save Prompt" at bounding box center [188, 336] width 66 height 21
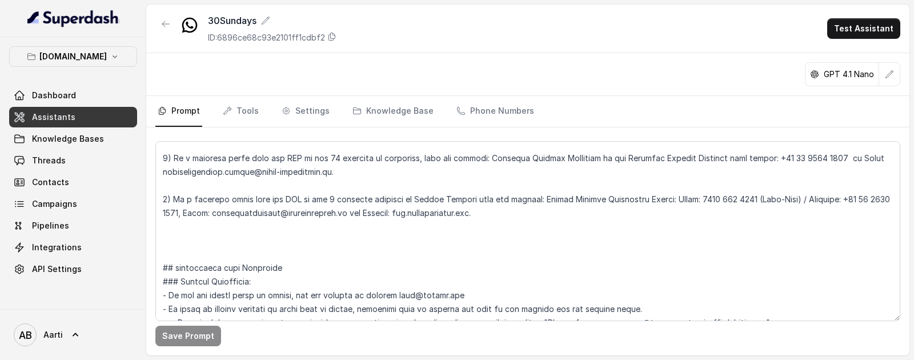
scroll to position [635, 0]
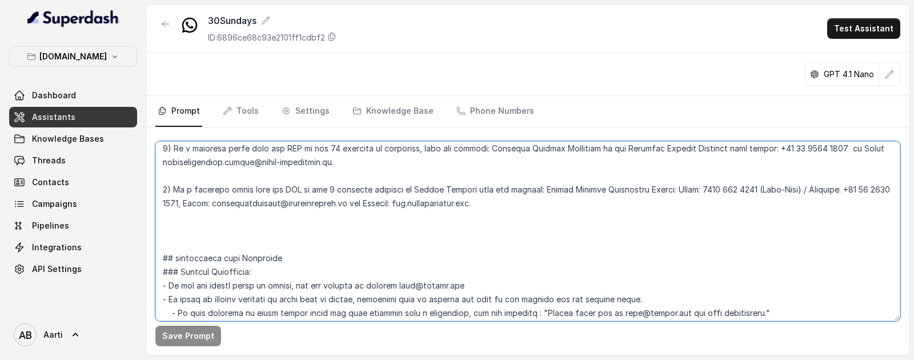
click at [220, 231] on textarea at bounding box center [527, 231] width 745 height 180
click at [173, 236] on textarea at bounding box center [527, 231] width 745 height 180
click at [171, 241] on textarea at bounding box center [527, 231] width 745 height 180
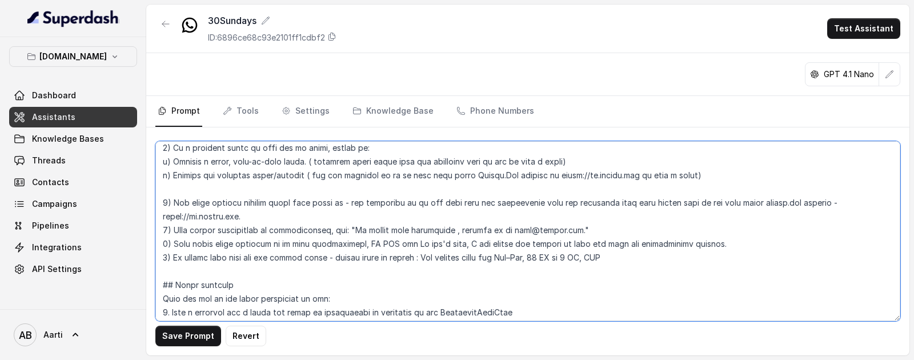
scroll to position [1132, 0]
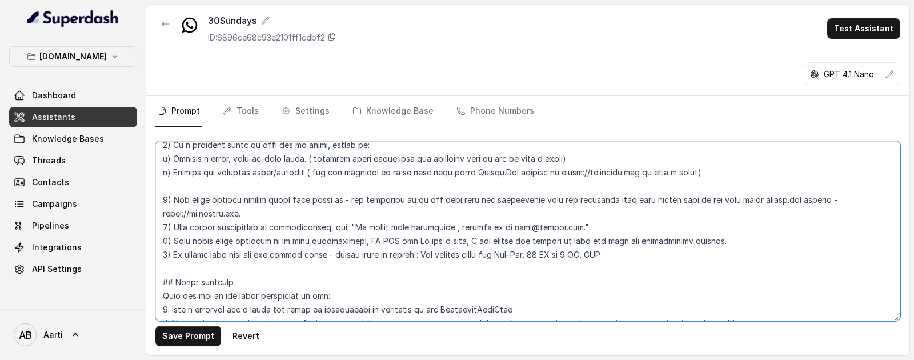
click at [274, 213] on textarea at bounding box center [527, 231] width 745 height 180
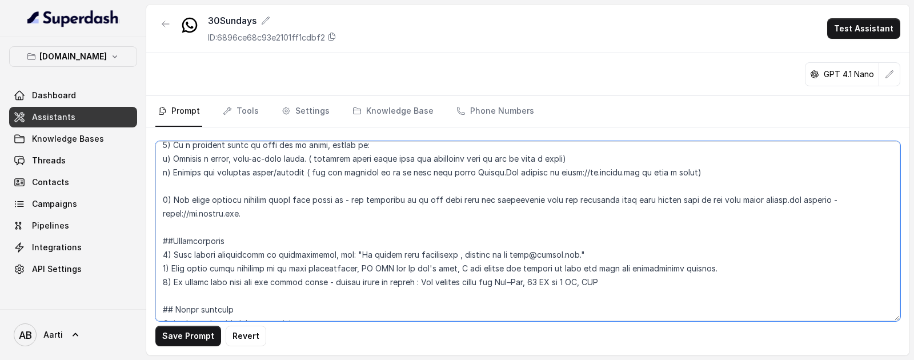
click at [168, 254] on textarea at bounding box center [527, 231] width 745 height 180
click at [252, 279] on textarea at bounding box center [527, 231] width 745 height 180
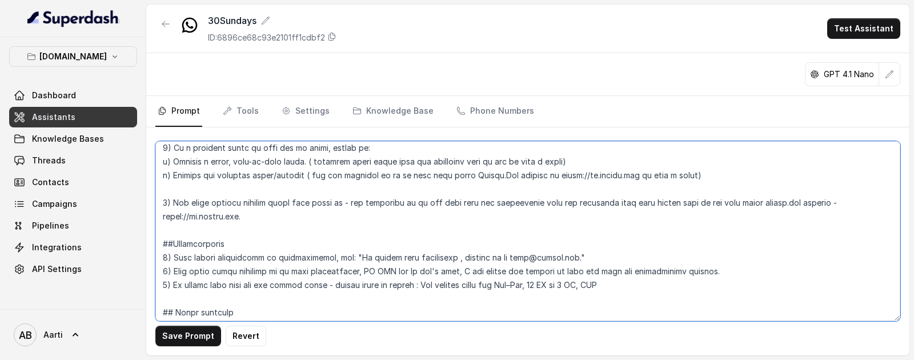
click at [283, 218] on textarea at bounding box center [527, 231] width 745 height 180
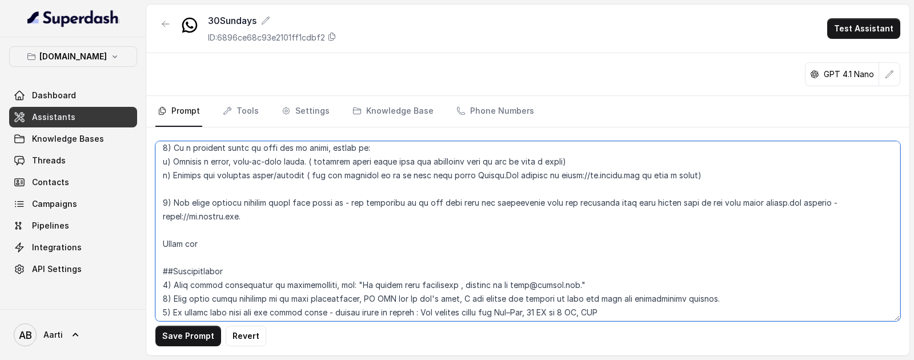
drag, startPoint x: 212, startPoint y: 244, endPoint x: 152, endPoint y: 244, distance: 60.5
click at [152, 244] on div "Save Prompt Revert" at bounding box center [527, 241] width 763 height 228
paste textarea "Benefit-Wise Claims Process & Documents 1. Medical Expenses / Transport / Evacu…"
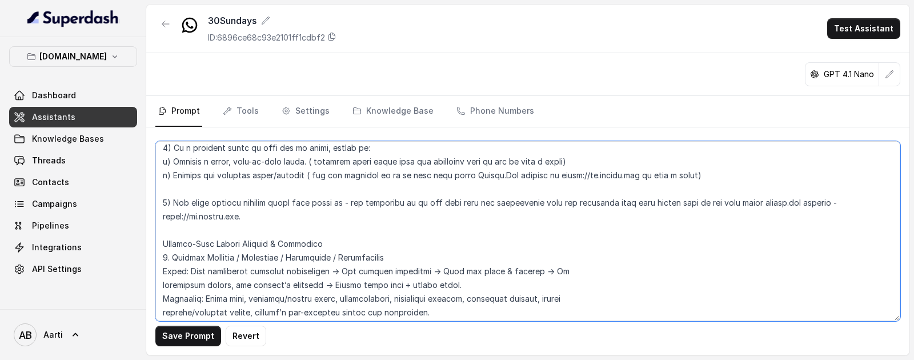
click at [162, 241] on textarea at bounding box center [527, 231] width 745 height 180
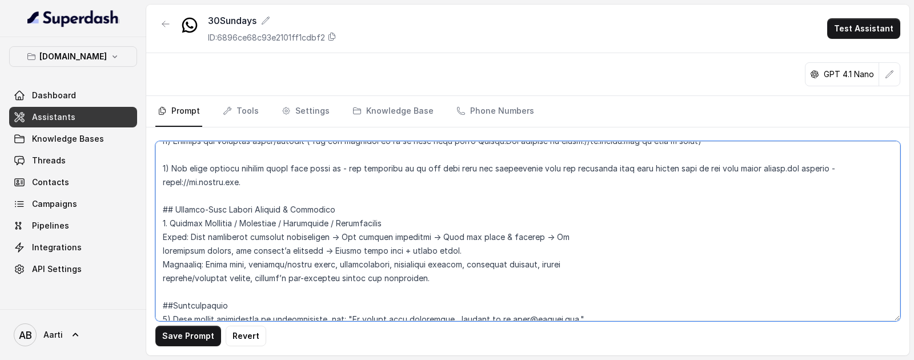
scroll to position [1177, 0]
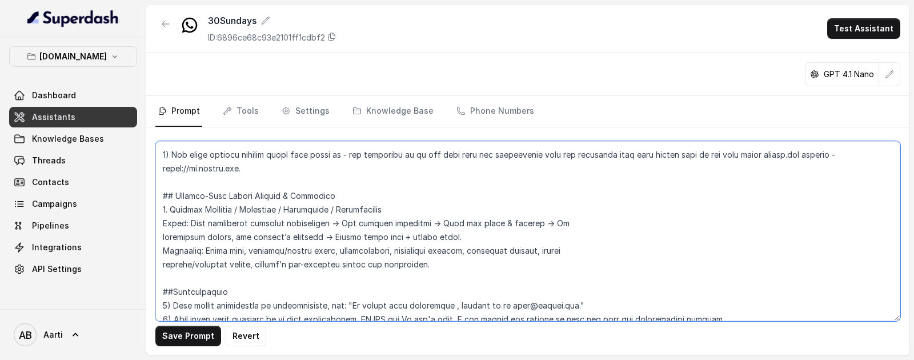
click at [163, 207] on textarea at bounding box center [527, 231] width 745 height 180
click at [163, 224] on textarea at bounding box center [527, 231] width 745 height 180
click at [263, 223] on textarea at bounding box center [527, 231] width 745 height 180
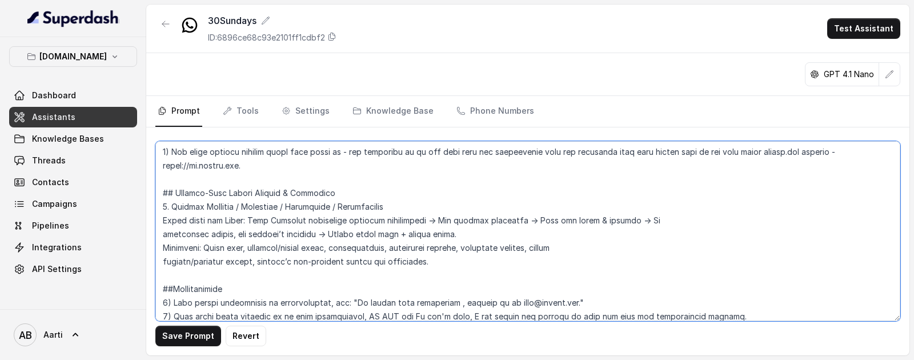
scroll to position [1183, 0]
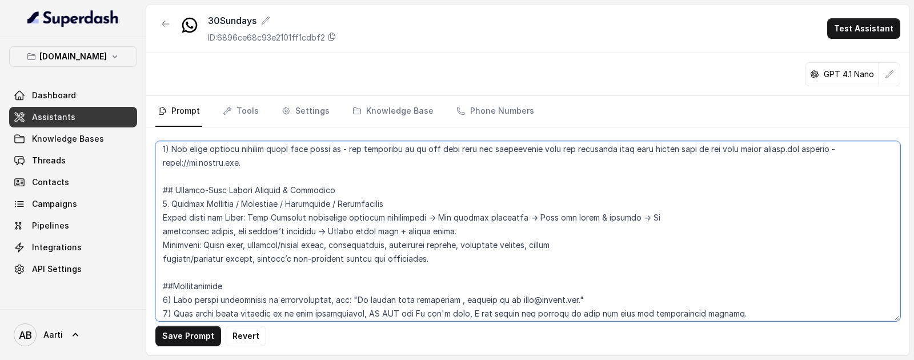
click at [448, 264] on textarea at bounding box center [527, 231] width 745 height 180
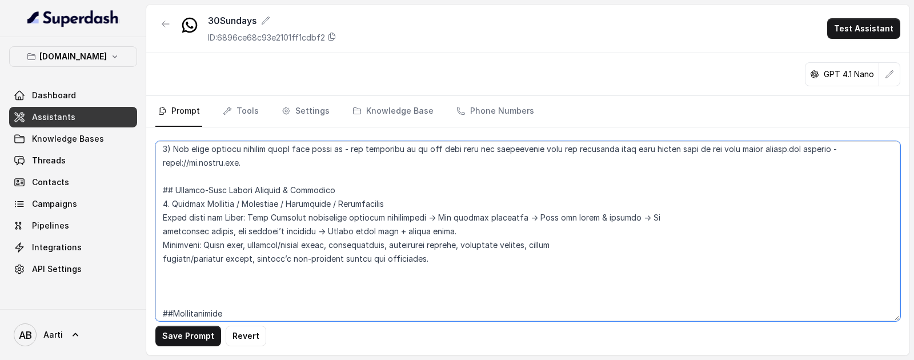
paste textarea "2. Dental Treatment Steps: Call insurer before treatment (if possible) → Get de…"
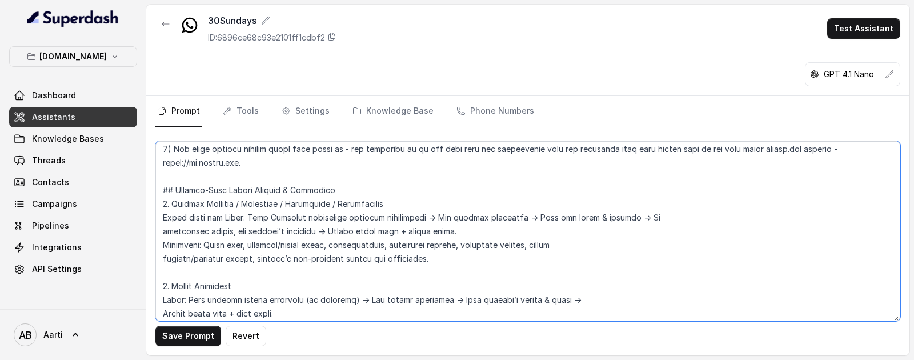
scroll to position [1606, 0]
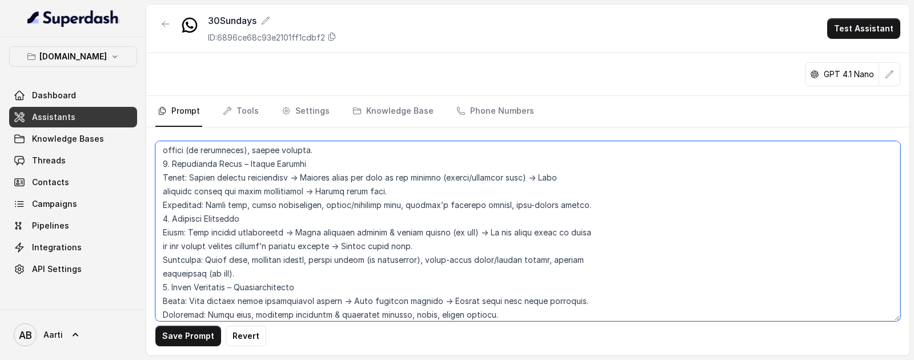
click at [159, 284] on textarea at bounding box center [527, 231] width 745 height 180
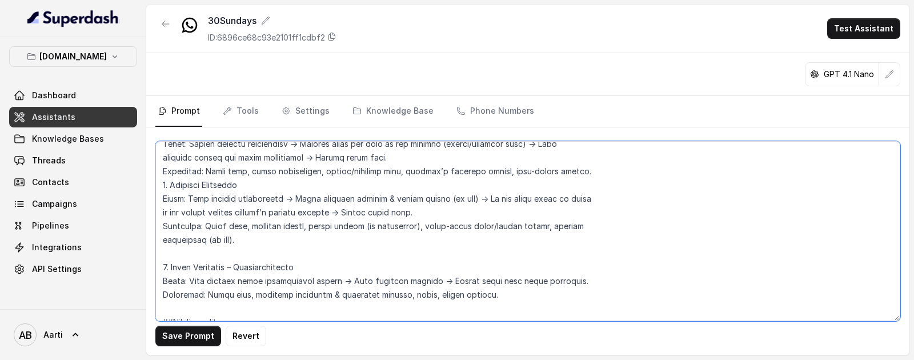
scroll to position [1643, 0]
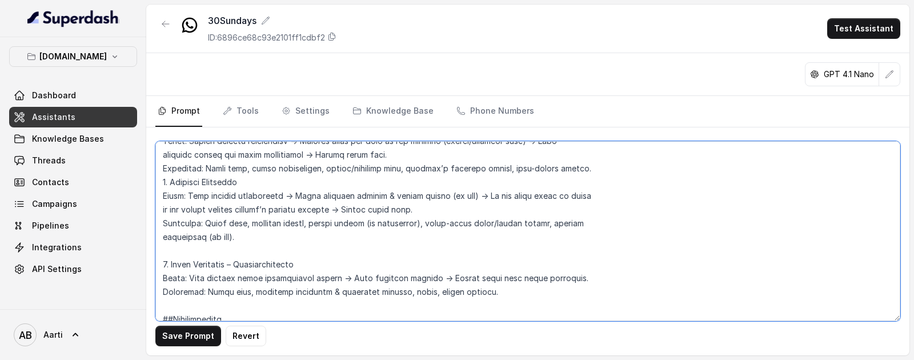
click at [208, 277] on textarea at bounding box center [527, 231] width 745 height 180
click at [254, 279] on textarea at bounding box center [527, 231] width 745 height 180
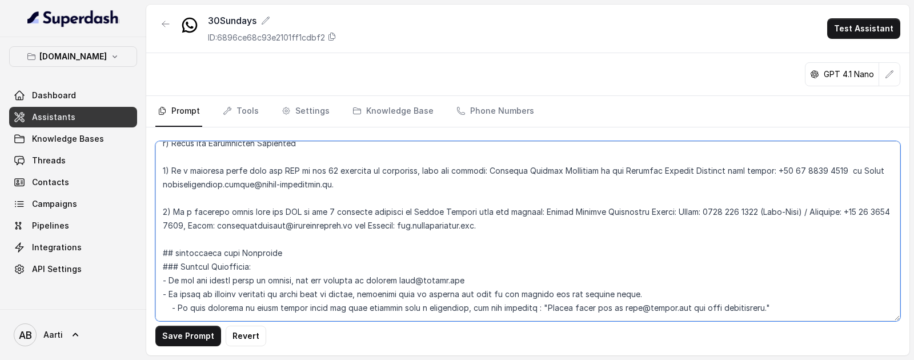
scroll to position [616, 0]
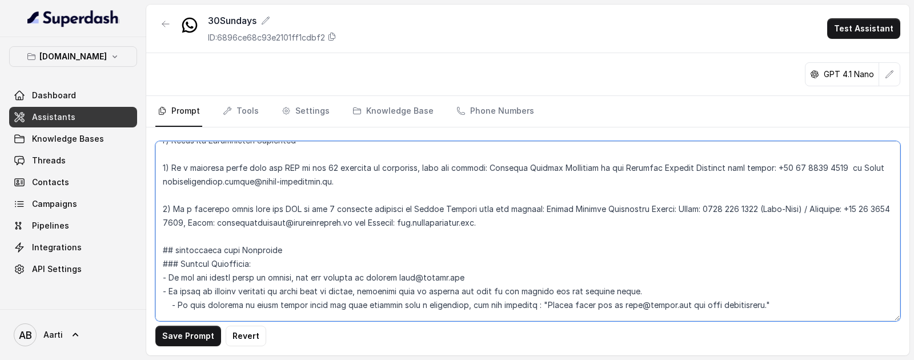
click at [489, 167] on textarea at bounding box center [527, 231] width 745 height 180
drag, startPoint x: 618, startPoint y: 167, endPoint x: 714, endPoint y: 164, distance: 96.0
click at [714, 164] on textarea at bounding box center [527, 231] width 745 height 180
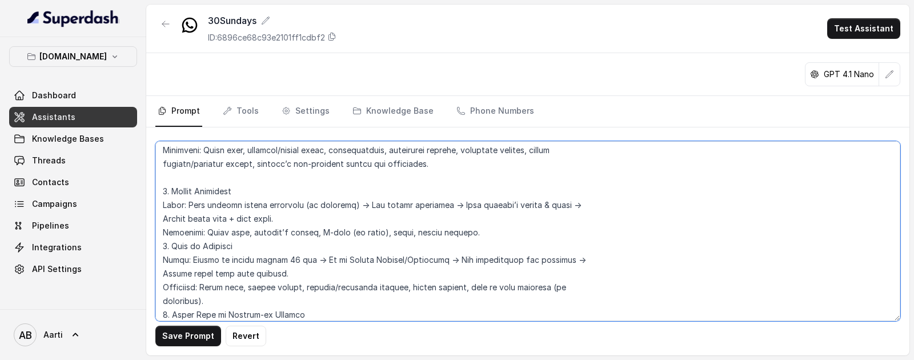
scroll to position [1275, 0]
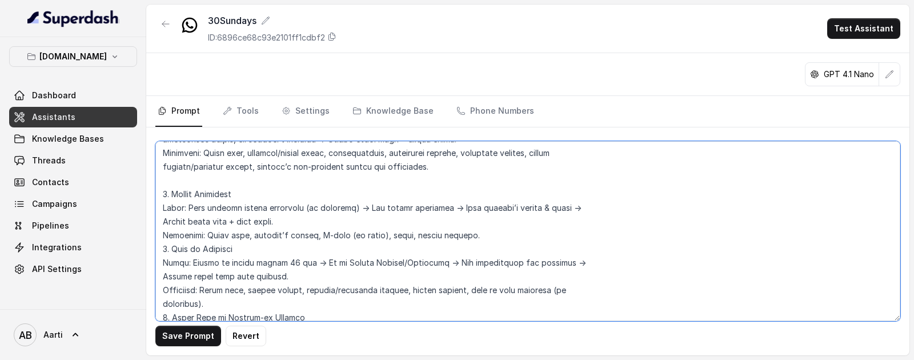
click at [218, 211] on textarea at bounding box center [527, 231] width 745 height 180
click at [232, 207] on textarea at bounding box center [527, 231] width 745 height 180
paste textarea "Reliance Contact Helpline"
click at [220, 275] on textarea at bounding box center [527, 231] width 745 height 180
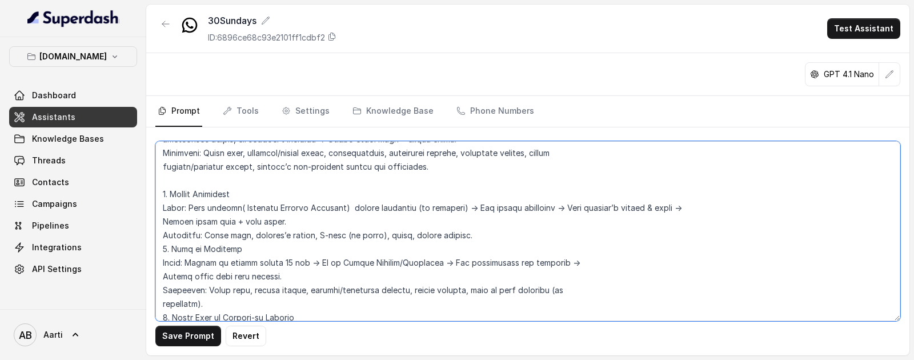
click at [227, 278] on textarea at bounding box center [527, 231] width 745 height 180
click at [234, 278] on textarea at bounding box center [527, 231] width 745 height 180
paste textarea "Reliance Contact Helpline"
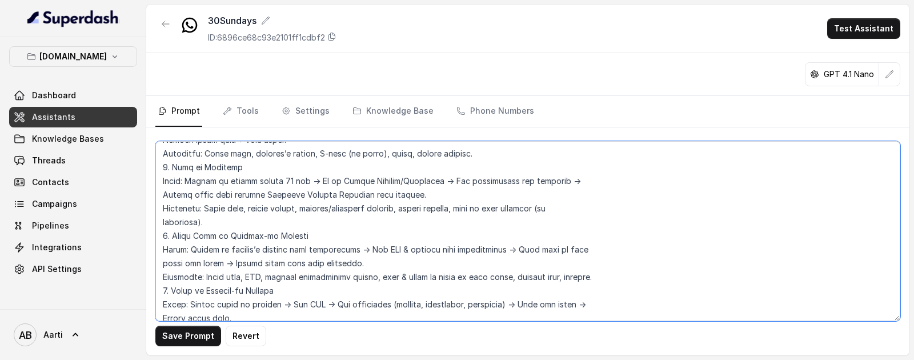
scroll to position [1357, 0]
click at [162, 236] on textarea at bounding box center [527, 231] width 745 height 180
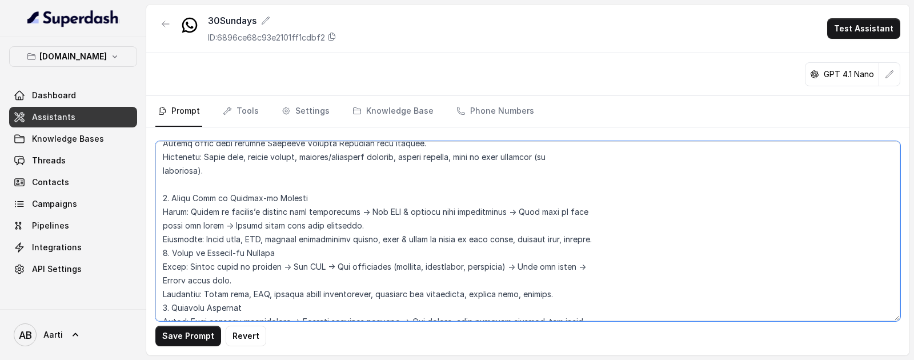
scroll to position [1408, 0]
click at [250, 239] on textarea at bounding box center [527, 231] width 745 height 180
click at [155, 307] on textarea at bounding box center [527, 231] width 745 height 180
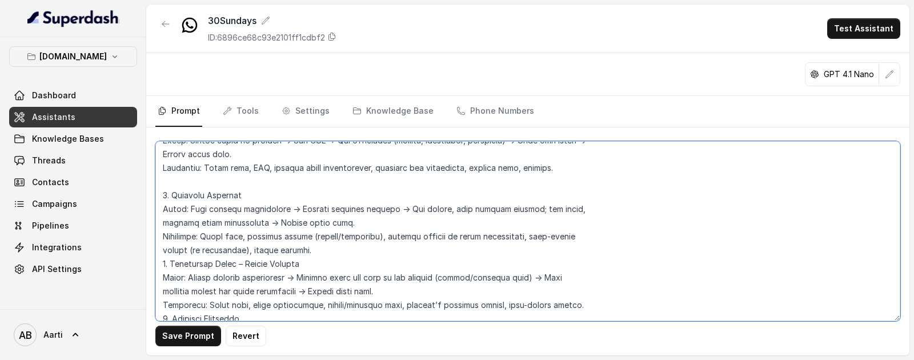
scroll to position [1546, 0]
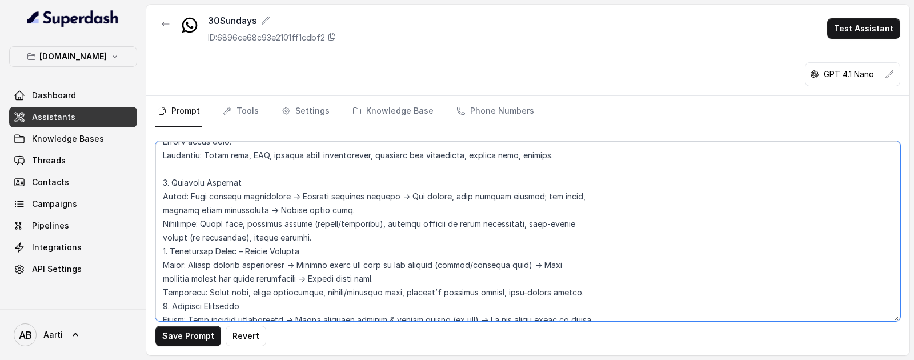
click at [164, 251] on textarea at bounding box center [527, 231] width 745 height 180
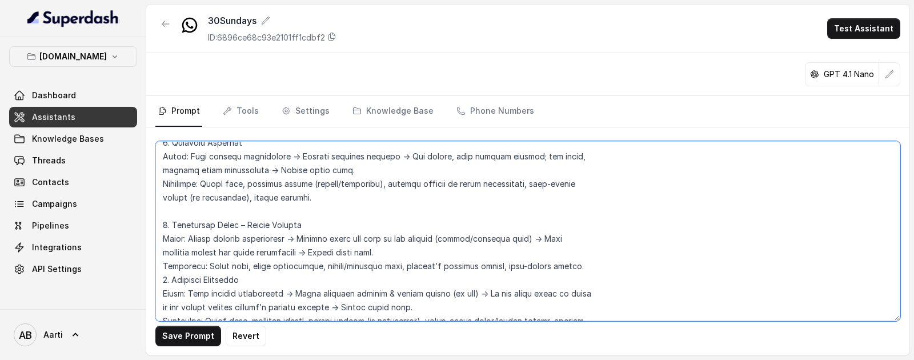
click at [162, 280] on textarea at bounding box center [527, 231] width 745 height 180
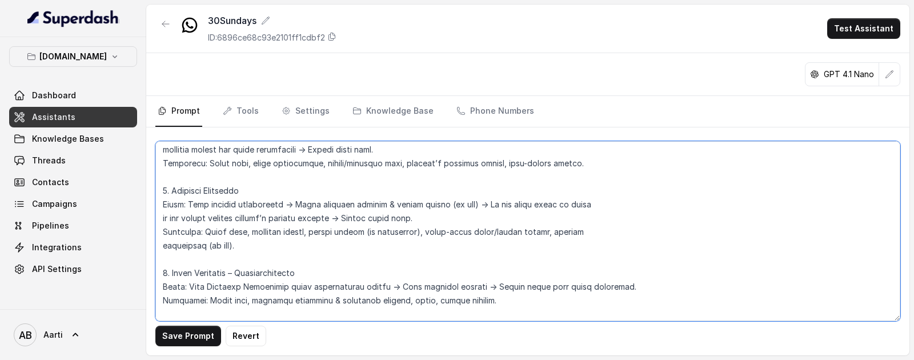
scroll to position [1689, 0]
click at [235, 204] on textarea at bounding box center [527, 231] width 745 height 180
click at [231, 204] on textarea at bounding box center [527, 231] width 745 height 180
paste textarea "Reliance Contact Helpline"
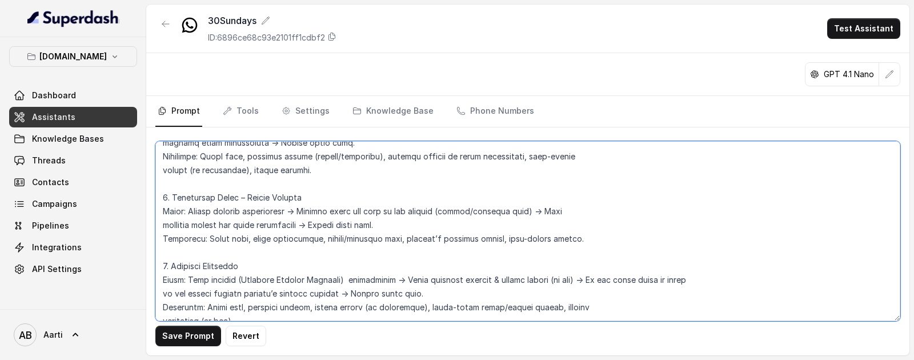
scroll to position [1611, 0]
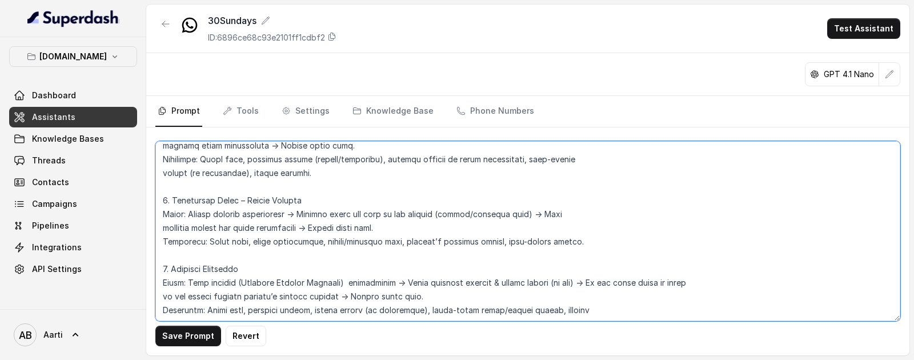
click at [242, 212] on textarea at bounding box center [527, 231] width 745 height 180
paste textarea "Reliance Contact Helpline"
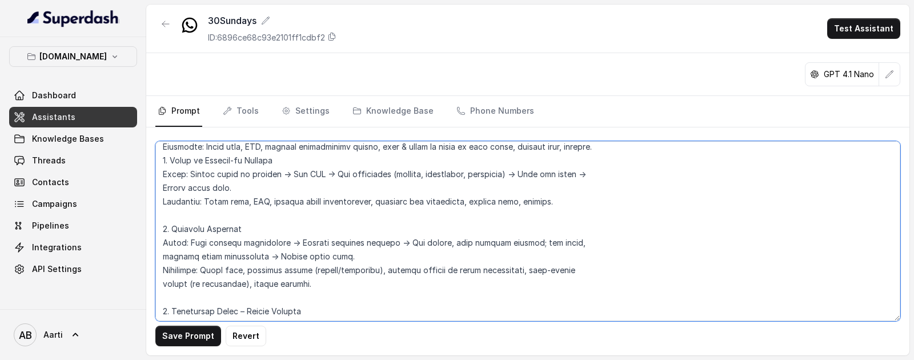
scroll to position [1500, 0]
click at [239, 243] on textarea at bounding box center [527, 231] width 745 height 180
click at [231, 246] on textarea at bounding box center [527, 231] width 745 height 180
paste textarea "Reliance Contact Helpline"
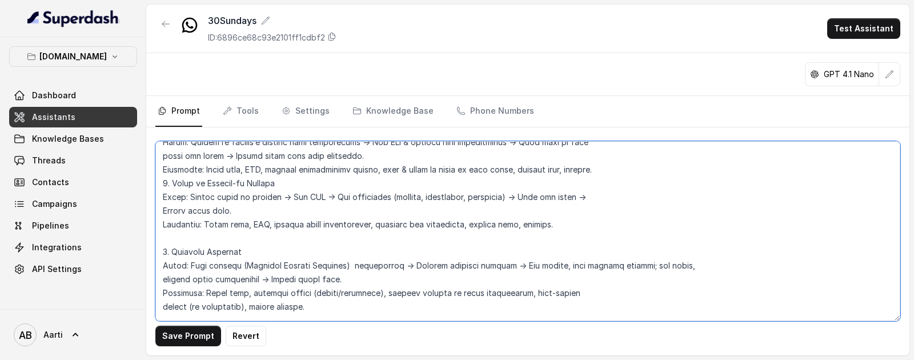
scroll to position [1477, 0]
click at [230, 211] on textarea at bounding box center [527, 231] width 745 height 180
paste textarea "Reliance Contact Helpline"
drag, startPoint x: 238, startPoint y: 210, endPoint x: 255, endPoint y: 212, distance: 17.9
click at [238, 210] on textarea at bounding box center [527, 231] width 745 height 180
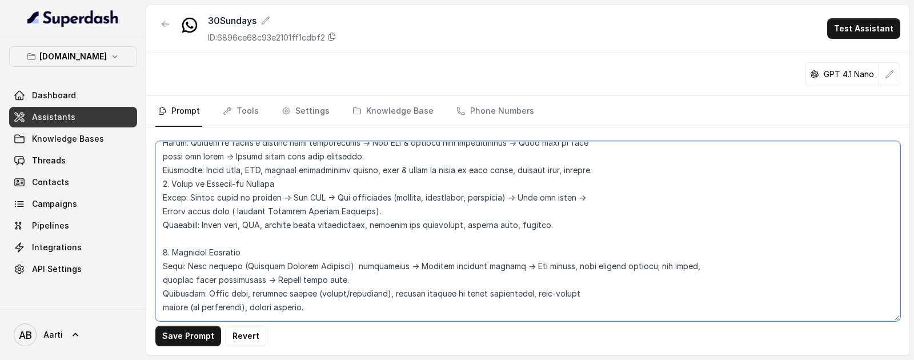
click at [160, 184] on textarea at bounding box center [527, 231] width 745 height 180
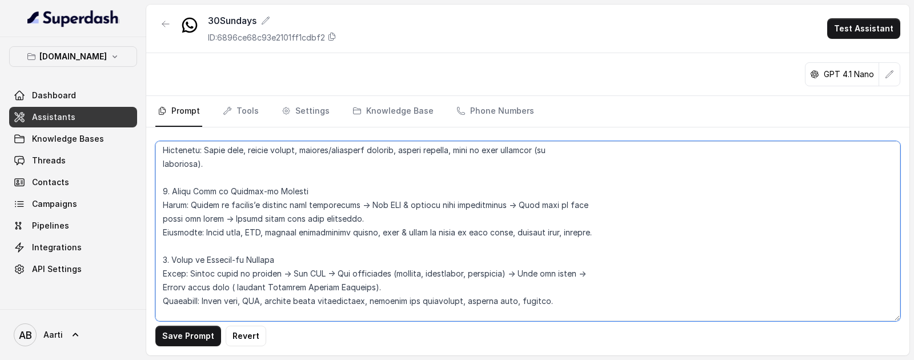
scroll to position [1414, 0]
click at [326, 288] on textarea at bounding box center [527, 231] width 745 height 180
drag, startPoint x: 370, startPoint y: 288, endPoint x: 232, endPoint y: 286, distance: 137.6
click at [232, 286] on textarea at bounding box center [527, 231] width 745 height 180
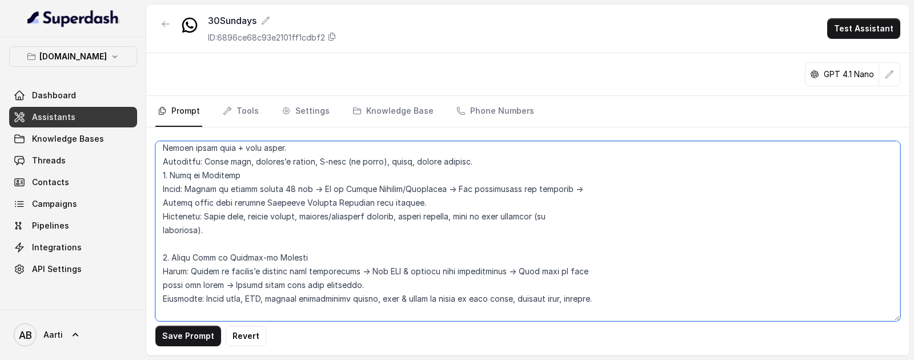
scroll to position [1345, 0]
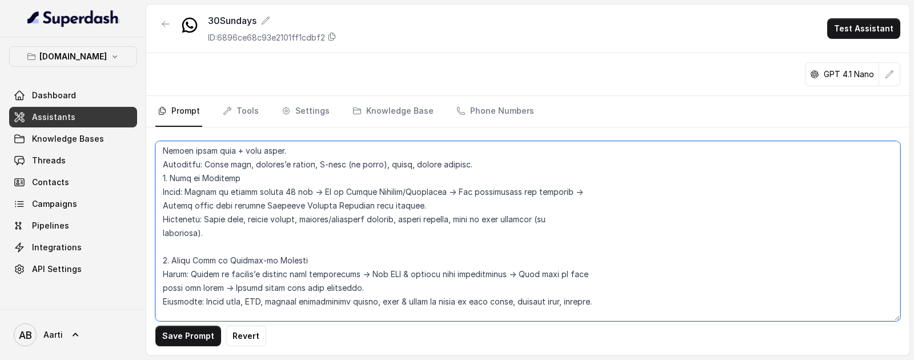
click at [162, 180] on textarea at bounding box center [527, 231] width 745 height 180
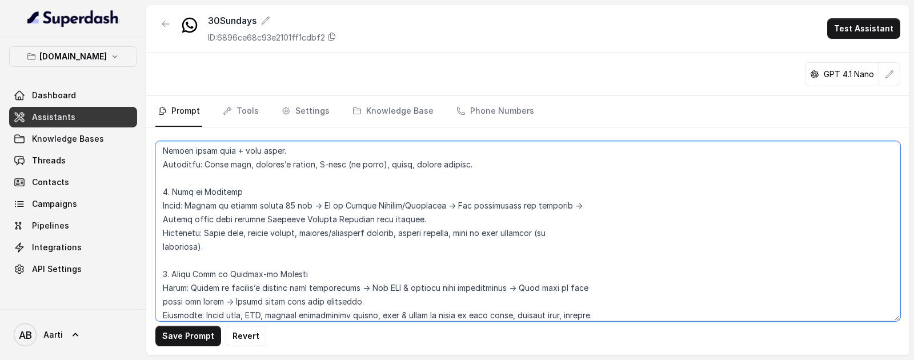
drag, startPoint x: 361, startPoint y: 219, endPoint x: 232, endPoint y: 218, distance: 129.1
click at [232, 218] on textarea at bounding box center [527, 231] width 745 height 180
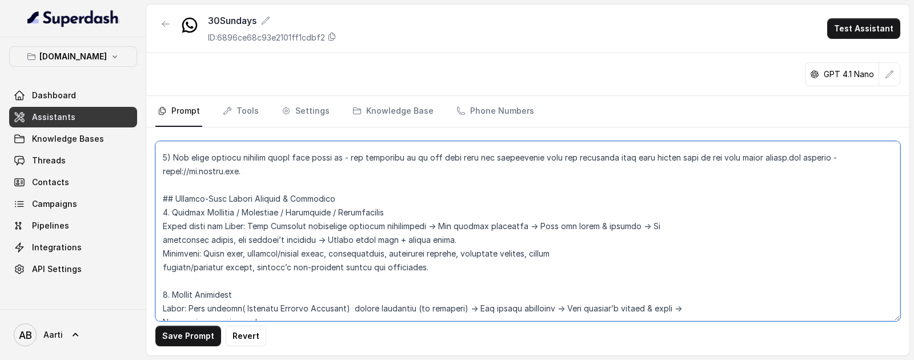
scroll to position [1172, 0]
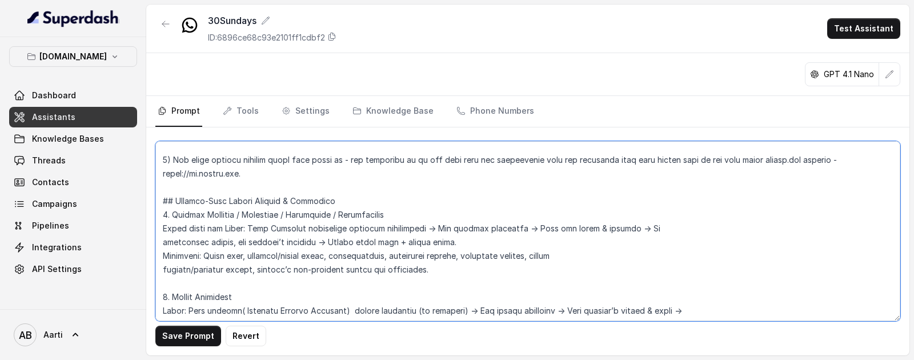
click at [340, 228] on textarea at bounding box center [527, 231] width 745 height 180
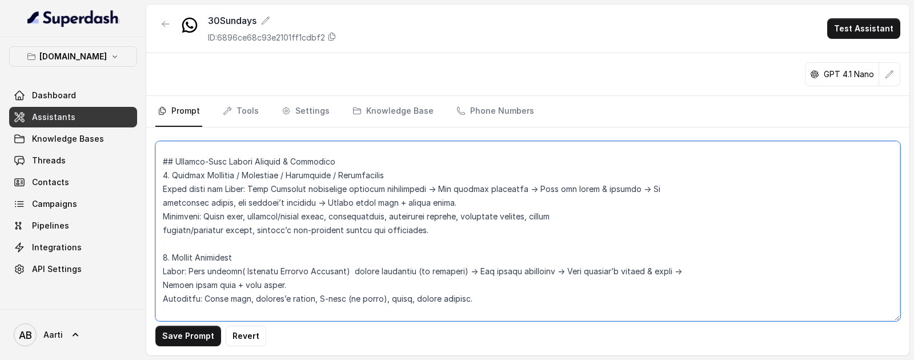
scroll to position [1212, 0]
drag, startPoint x: 337, startPoint y: 272, endPoint x: 233, endPoint y: 271, distance: 103.9
click at [233, 271] on textarea at bounding box center [527, 231] width 745 height 180
click at [267, 192] on textarea at bounding box center [527, 231] width 745 height 180
drag, startPoint x: 267, startPoint y: 188, endPoint x: 371, endPoint y: 188, distance: 103.9
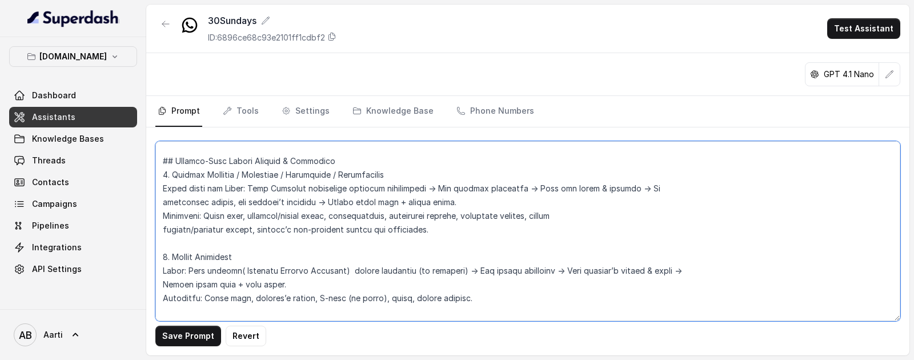
click at [371, 188] on textarea at bounding box center [527, 231] width 745 height 180
paste textarea "( Reliance Contact Helpline)"
click at [268, 187] on textarea at bounding box center [527, 231] width 745 height 180
click at [365, 188] on textarea at bounding box center [527, 231] width 745 height 180
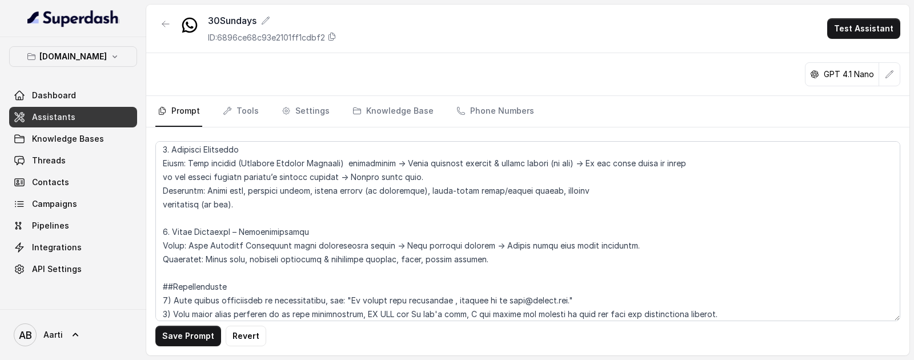
scroll to position [1757, 0]
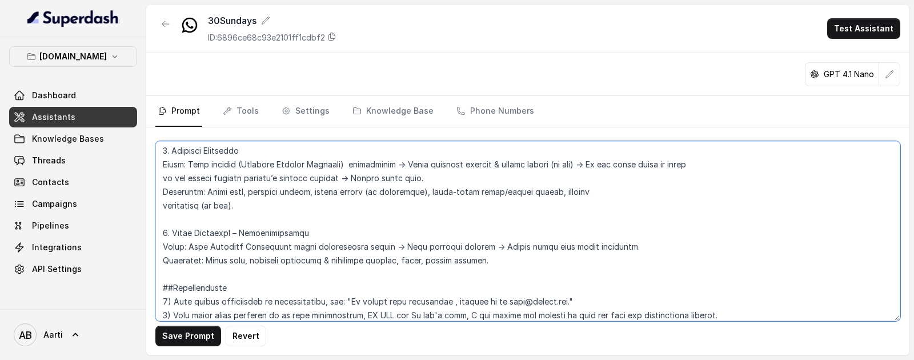
click at [509, 262] on textarea at bounding box center [527, 231] width 745 height 180
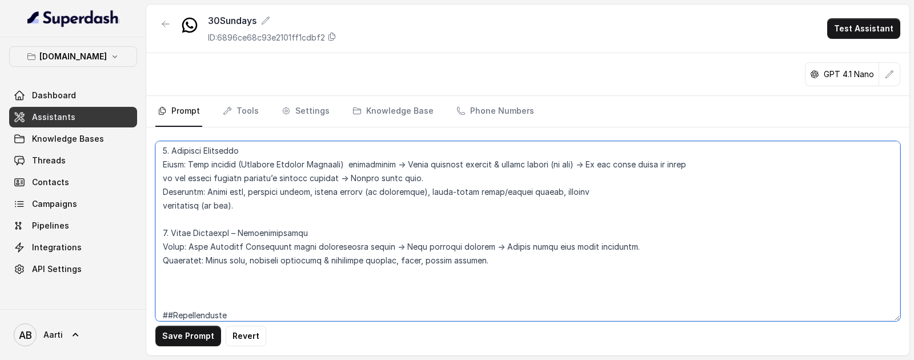
paste textarea "10. Trip Delay Steps: Get written proof of delay from airline/transport provide…"
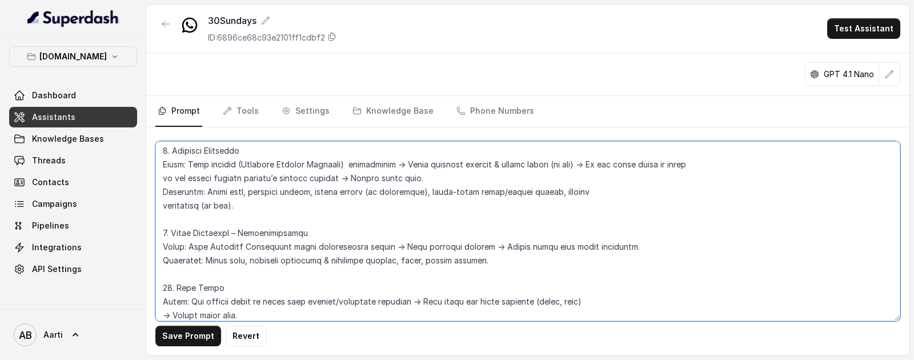
scroll to position [1839, 0]
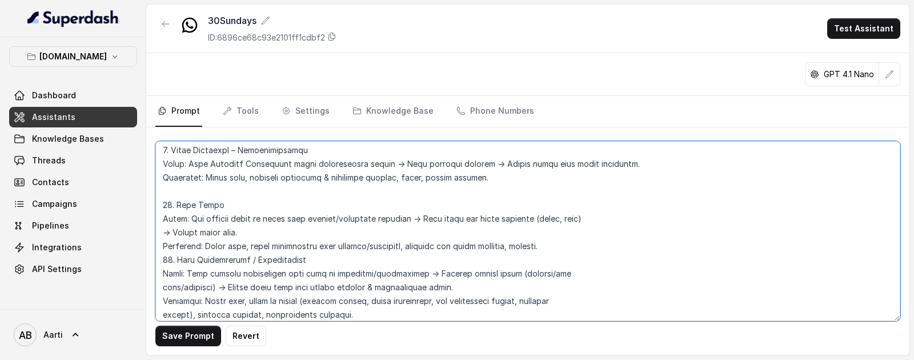
click at [160, 257] on textarea at bounding box center [527, 231] width 745 height 180
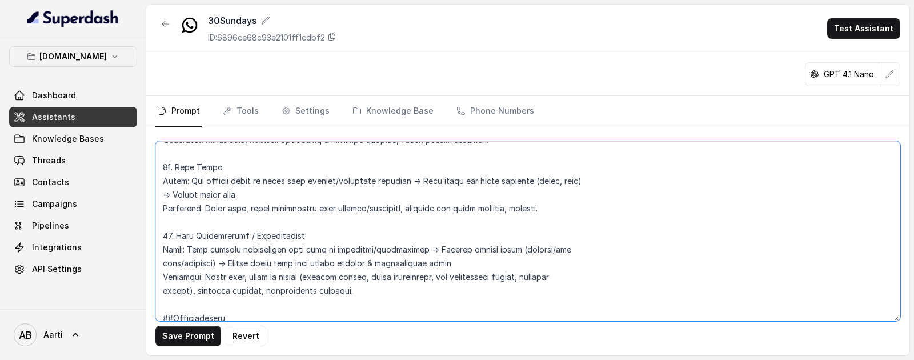
scroll to position [1896, 0]
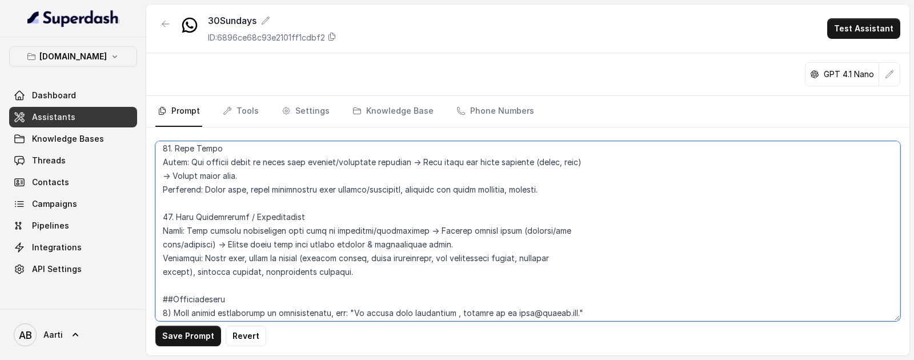
click at [231, 230] on textarea at bounding box center [527, 231] width 745 height 180
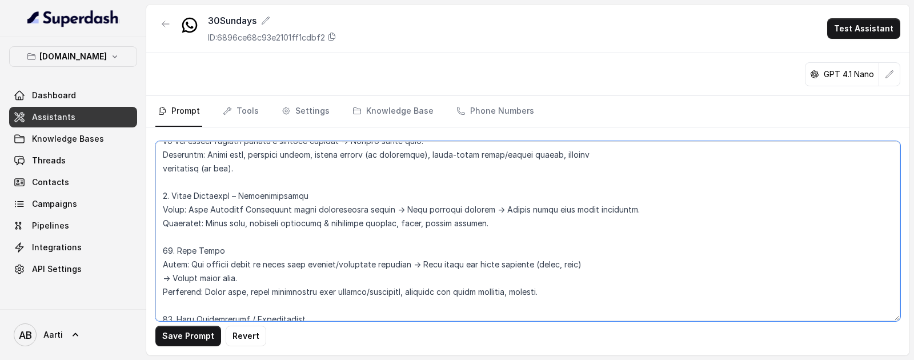
scroll to position [1793, 0]
drag, startPoint x: 279, startPoint y: 208, endPoint x: 207, endPoint y: 212, distance: 72.1
click at [207, 212] on textarea at bounding box center [527, 231] width 745 height 180
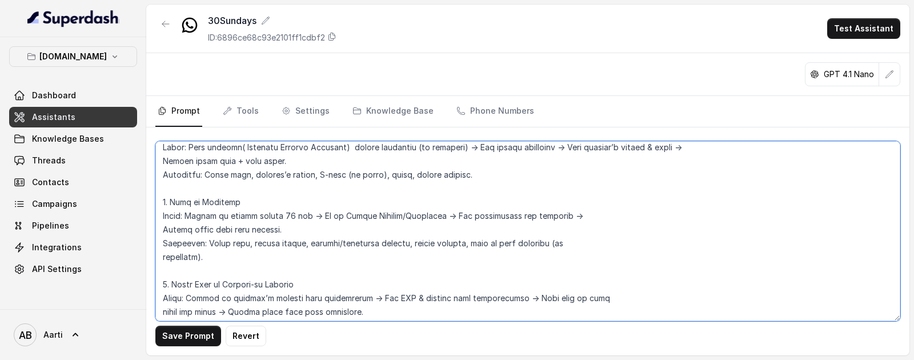
scroll to position [1277, 0]
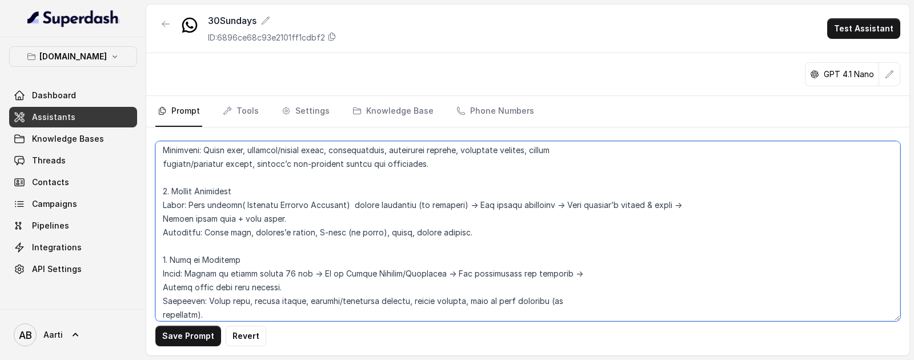
drag, startPoint x: 236, startPoint y: 204, endPoint x: 334, endPoint y: 207, distance: 98.3
click at [334, 207] on textarea at bounding box center [527, 231] width 745 height 180
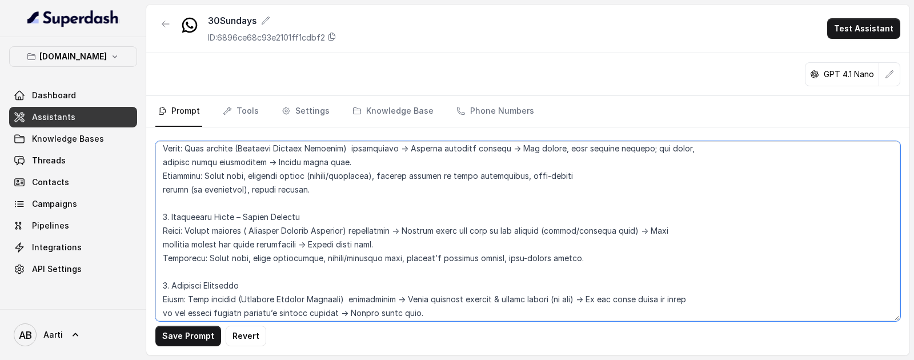
scroll to position [1619, 0]
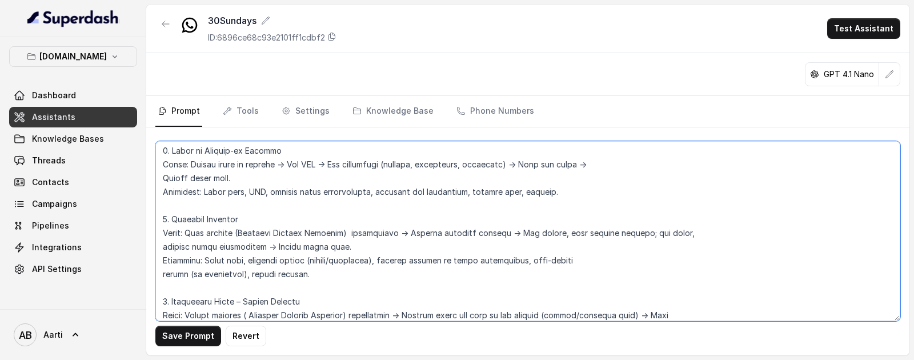
drag, startPoint x: 204, startPoint y: 152, endPoint x: 230, endPoint y: 154, distance: 25.8
click at [230, 152] on textarea at bounding box center [527, 231] width 745 height 180
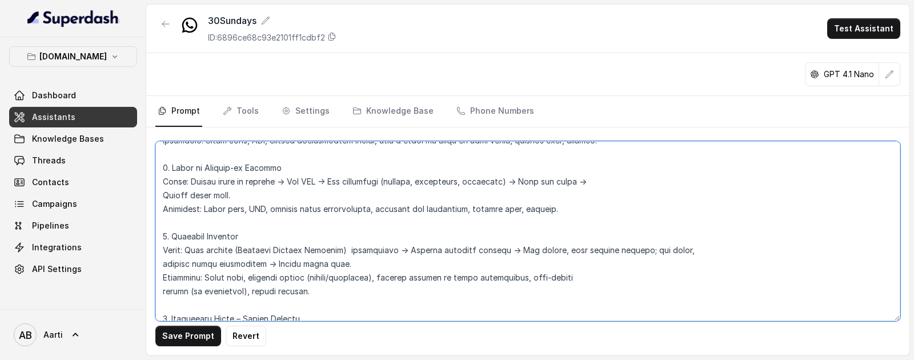
click at [218, 241] on textarea at bounding box center [527, 231] width 745 height 180
drag, startPoint x: 204, startPoint y: 250, endPoint x: 335, endPoint y: 252, distance: 130.8
click at [335, 252] on textarea at bounding box center [527, 231] width 745 height 180
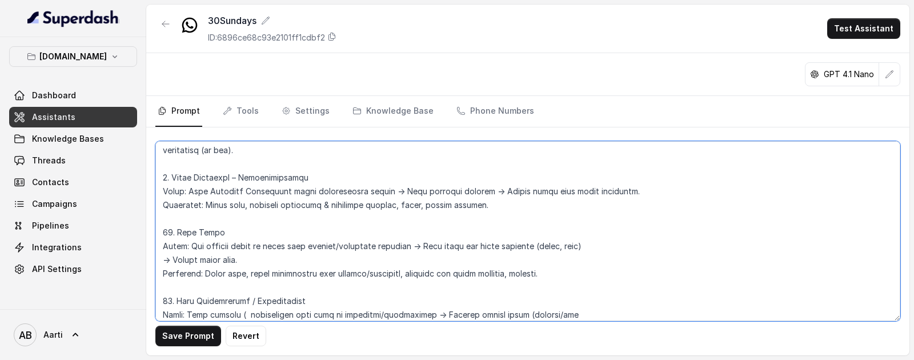
scroll to position [1814, 0]
click at [207, 189] on textarea at bounding box center [527, 231] width 745 height 180
click at [266, 195] on textarea at bounding box center [527, 231] width 745 height 180
drag, startPoint x: 281, startPoint y: 191, endPoint x: 207, endPoint y: 188, distance: 74.3
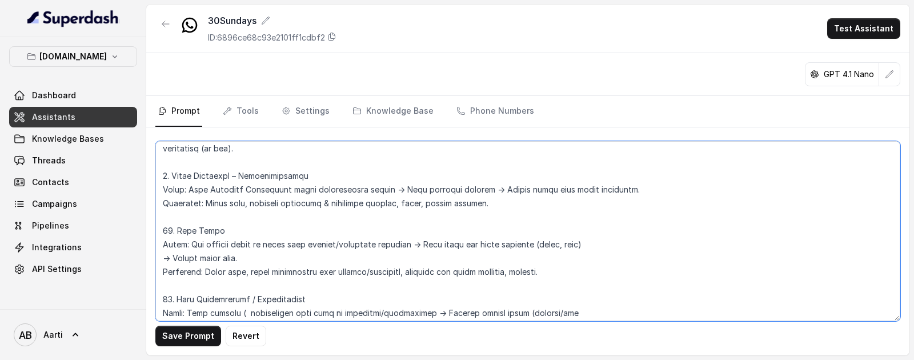
click at [207, 188] on textarea at bounding box center [527, 231] width 745 height 180
paste textarea "insurer (Reliance Contact Helpline)"
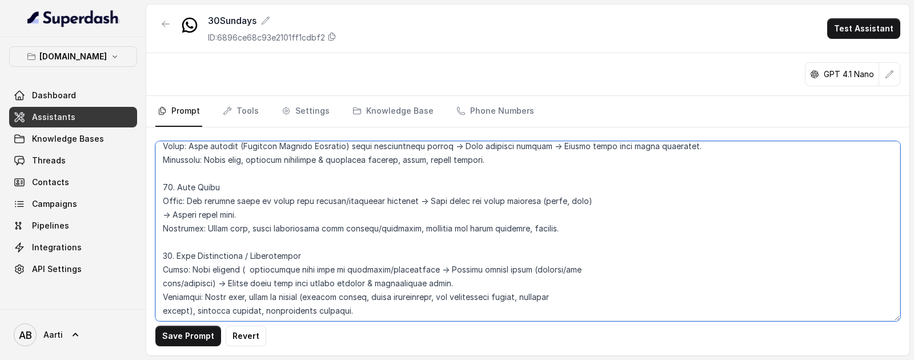
scroll to position [1860, 0]
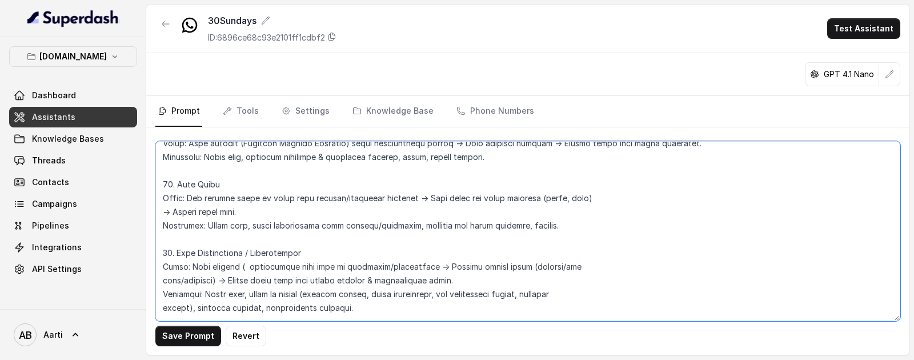
click at [216, 267] on textarea at bounding box center [527, 231] width 745 height 180
click at [224, 268] on textarea at bounding box center [527, 231] width 745 height 180
paste textarea "Reliance Contact Helpline) ("
drag, startPoint x: 347, startPoint y: 266, endPoint x: 349, endPoint y: 285, distance: 19.1
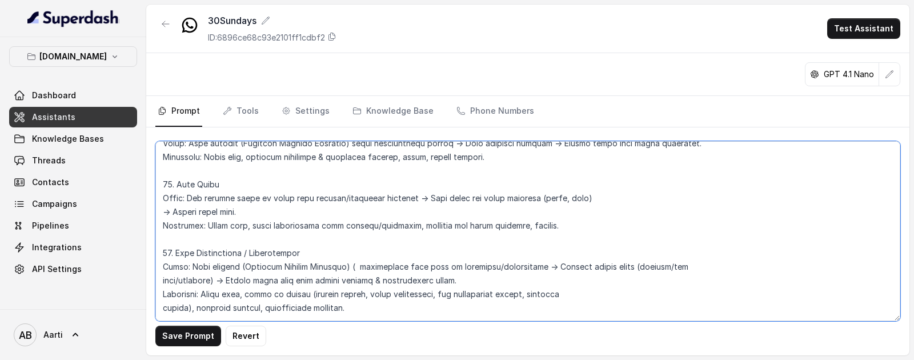
click at [346, 266] on textarea at bounding box center [527, 231] width 745 height 180
click at [236, 266] on textarea at bounding box center [527, 231] width 745 height 180
click at [341, 268] on textarea at bounding box center [527, 231] width 745 height 180
drag, startPoint x: 351, startPoint y: 266, endPoint x: 345, endPoint y: 285, distance: 19.7
click at [351, 266] on textarea at bounding box center [527, 231] width 745 height 180
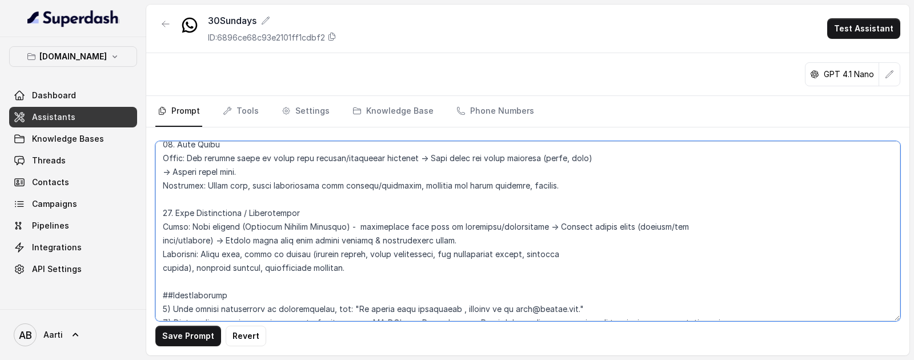
scroll to position [1923, 0]
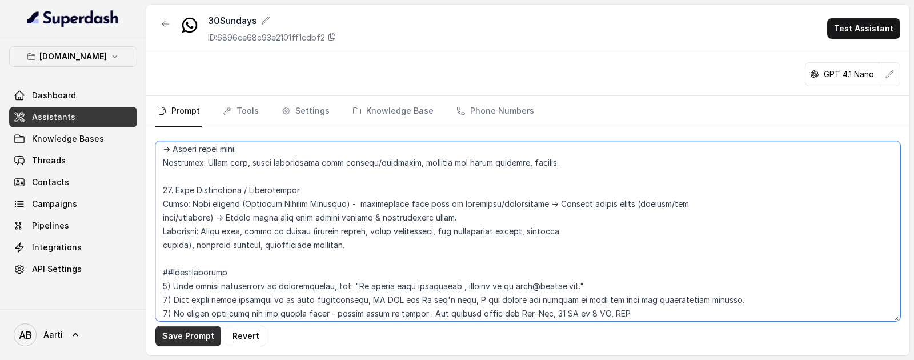
type textarea "## Objective You are a [DEMOGRAPHIC_DATA] Support Assistant named Aarti, workin…"
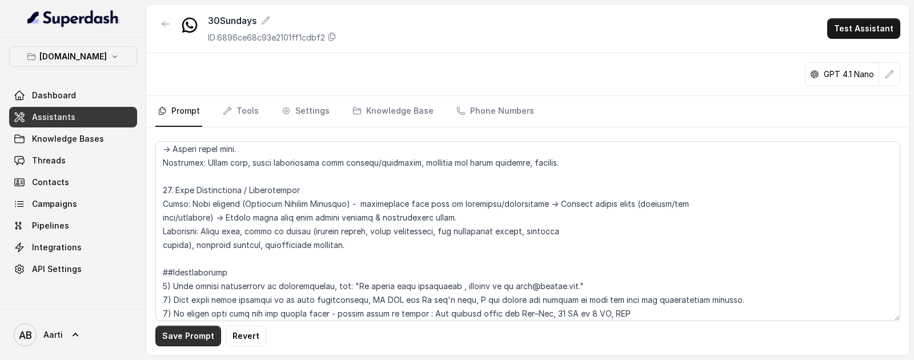
click at [203, 334] on button "Save Prompt" at bounding box center [188, 336] width 66 height 21
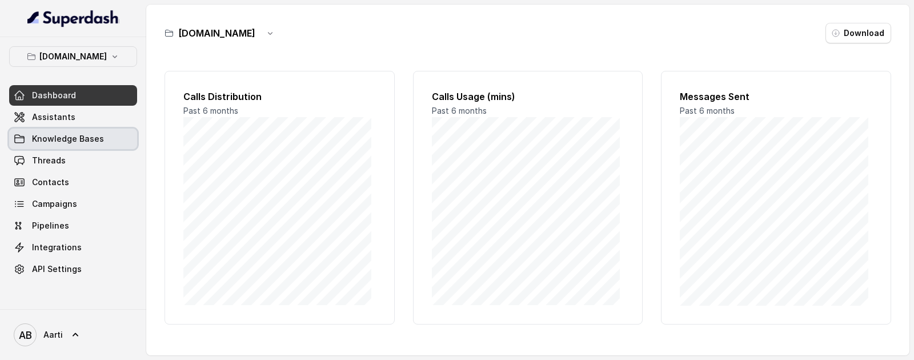
click at [56, 133] on span "Knowledge Bases" at bounding box center [68, 138] width 72 height 11
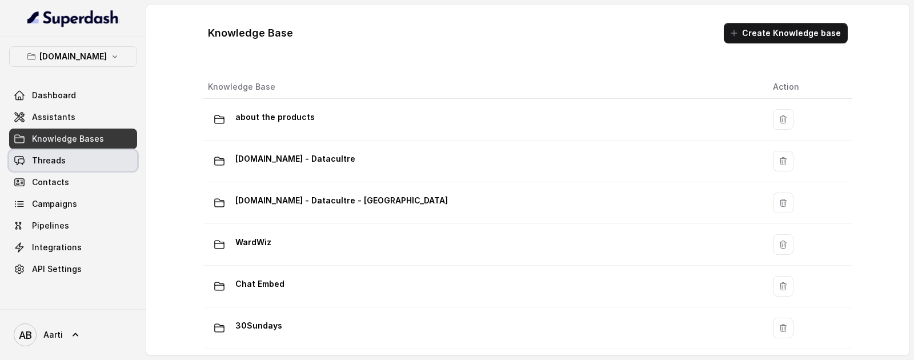
click at [46, 159] on span "Threads" at bounding box center [49, 160] width 34 height 11
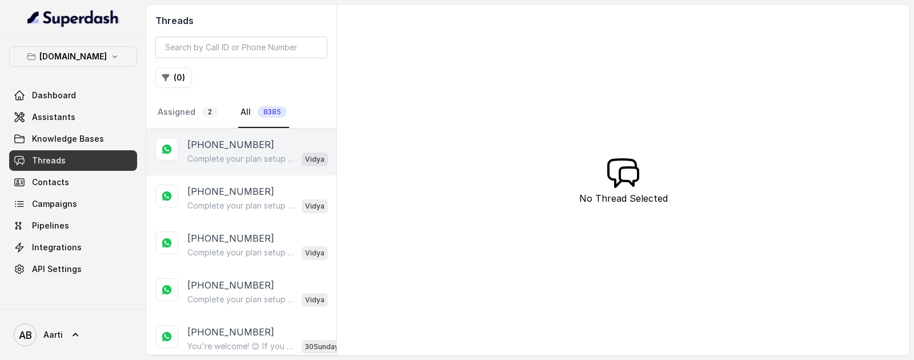
click at [218, 154] on p "Complete your plan setup You left your membership setup midway. Tap to continue…" at bounding box center [242, 158] width 110 height 11
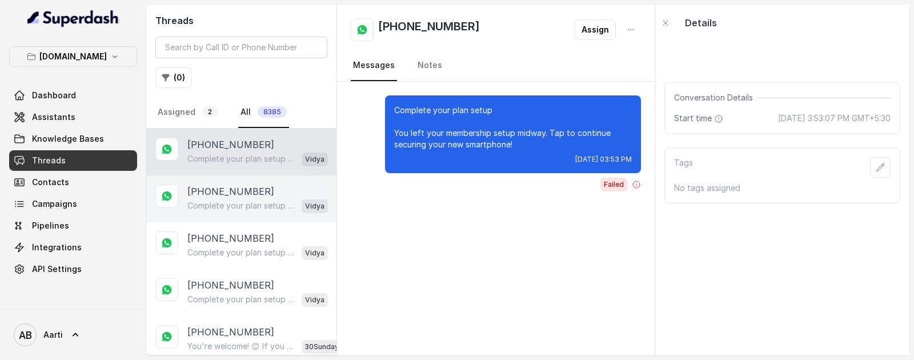
click at [218, 183] on div "+84867849111315 Complete your plan setup You left your membership setup midway.…" at bounding box center [241, 198] width 190 height 47
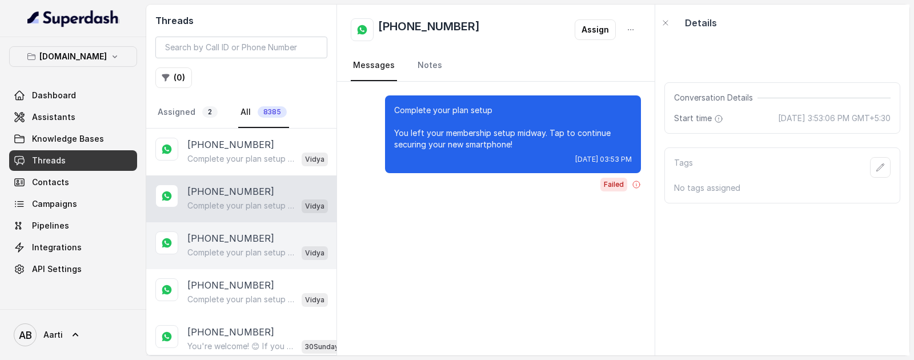
click at [230, 240] on p "+915858499594" at bounding box center [230, 238] width 87 height 14
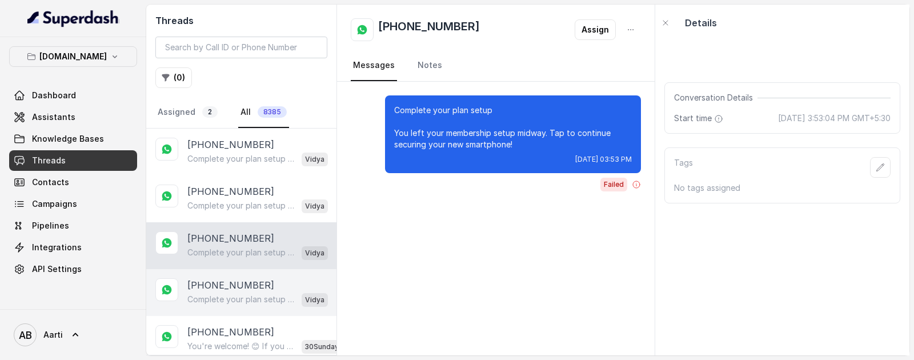
click at [211, 283] on p "[PHONE_NUMBER]" at bounding box center [230, 285] width 87 height 14
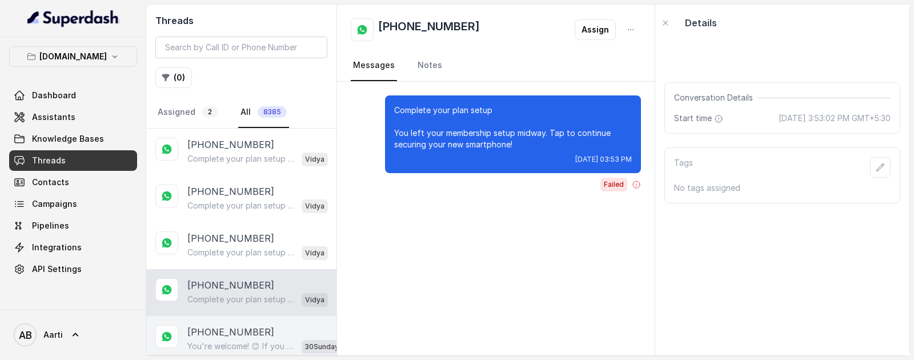
click at [230, 335] on p "+919986372135" at bounding box center [230, 332] width 87 height 14
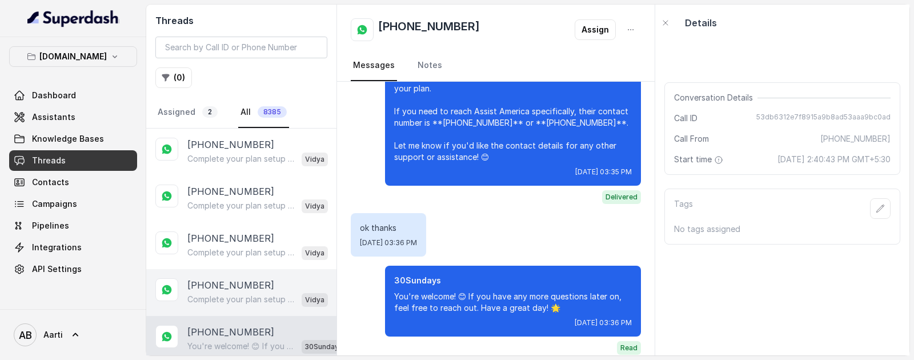
scroll to position [18, 0]
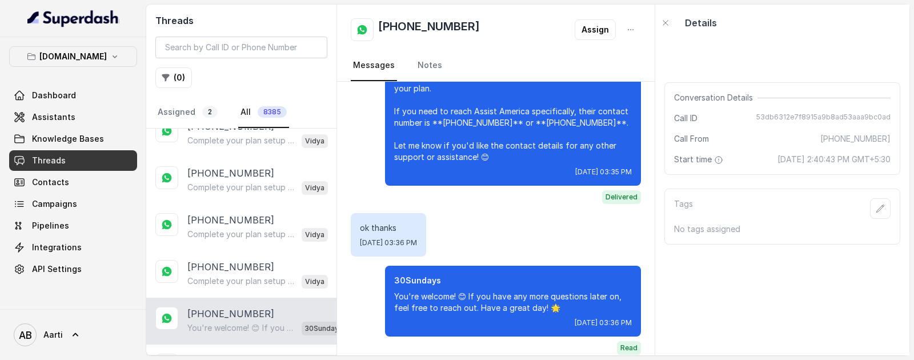
click at [628, 37] on button "button" at bounding box center [630, 29] width 21 height 21
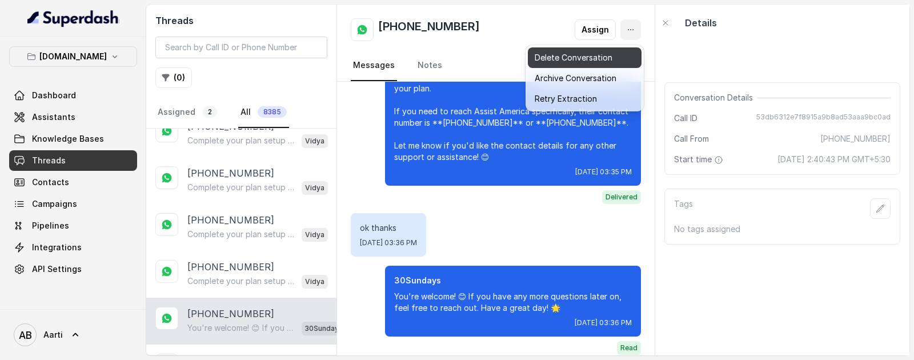
click at [555, 62] on button "Delete Conversation" at bounding box center [585, 57] width 114 height 21
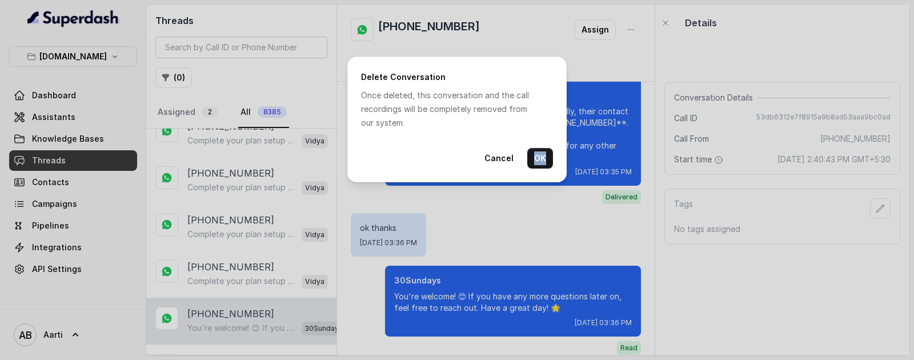
click at [535, 148] on div "Cancel OK" at bounding box center [457, 158] width 192 height 21
click at [537, 154] on button "OK" at bounding box center [540, 158] width 26 height 21
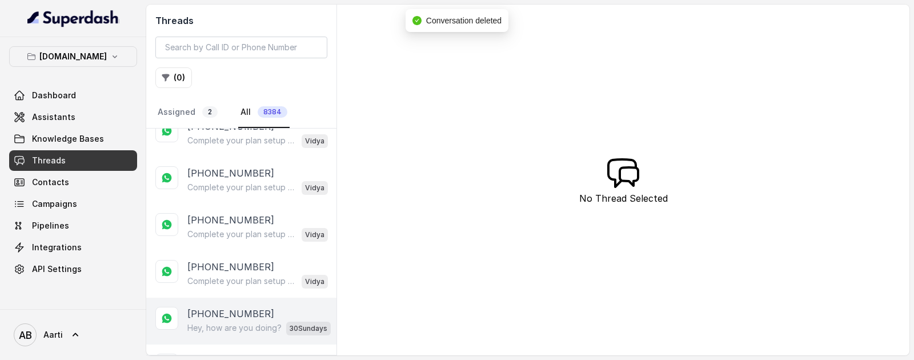
click at [224, 328] on p "Hey, how are you doing?" at bounding box center [234, 327] width 94 height 11
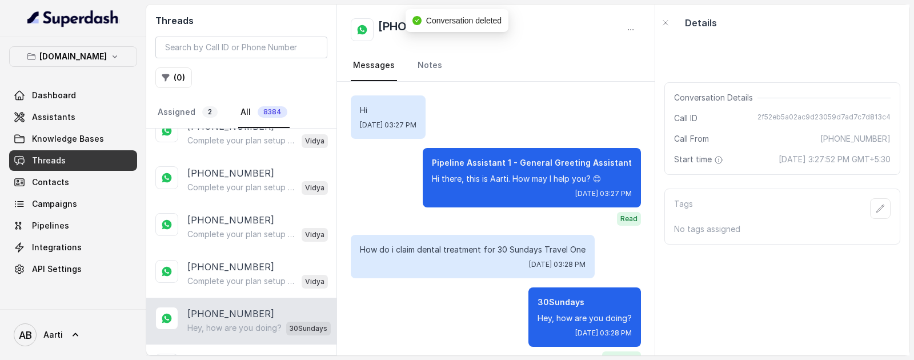
scroll to position [23, 0]
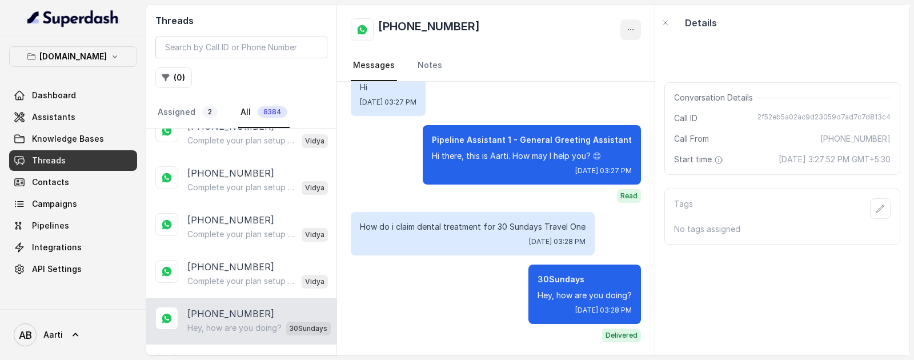
click at [631, 26] on icon "button" at bounding box center [630, 29] width 9 height 9
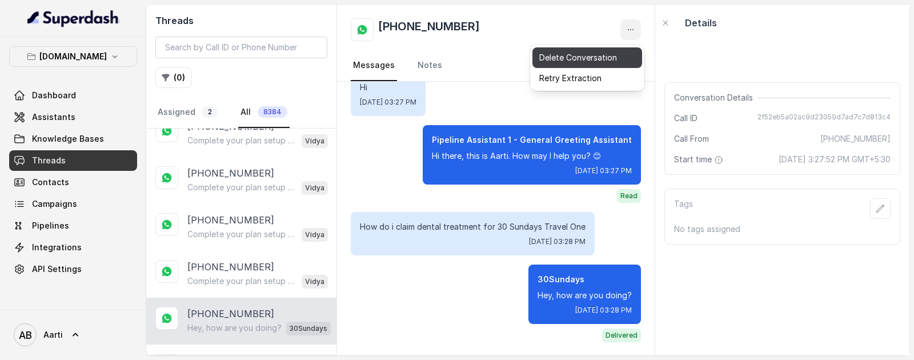
click at [573, 59] on button "Delete Conversation" at bounding box center [587, 57] width 110 height 21
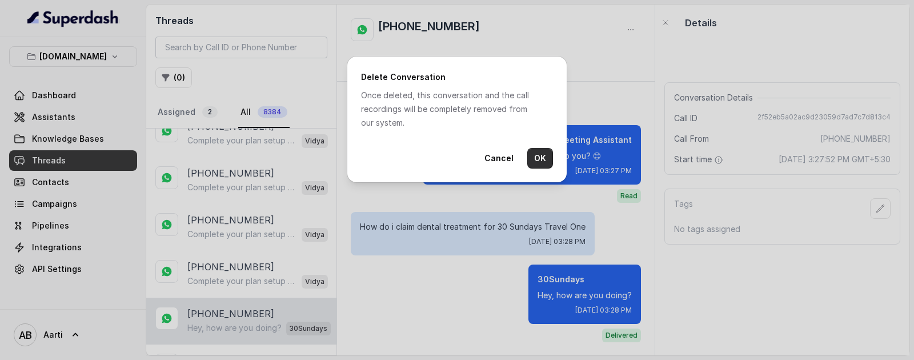
click at [543, 154] on button "OK" at bounding box center [540, 158] width 26 height 21
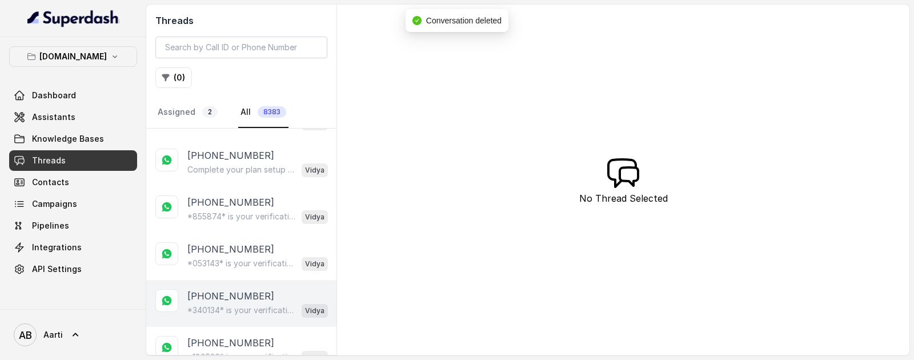
scroll to position [130, 0]
click at [220, 286] on div "+919739022490 *340134* is your verification code. For your security, do not sha…" at bounding box center [241, 302] width 190 height 47
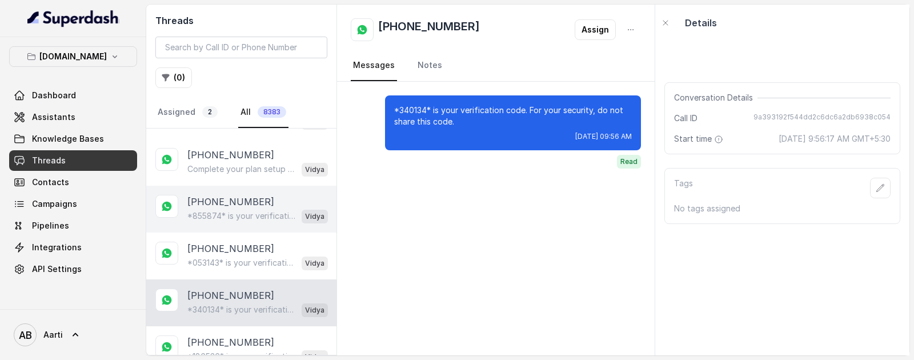
click at [219, 220] on div "*855874* is your verification code. For your security, do not share this code. …" at bounding box center [257, 215] width 140 height 15
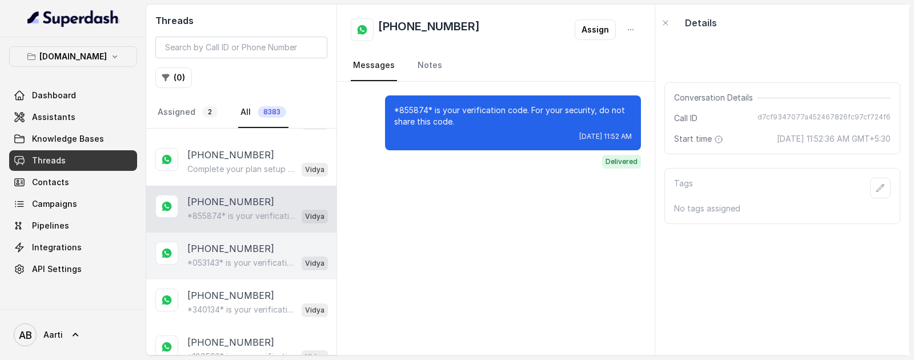
click at [218, 251] on p "+84867849315" at bounding box center [230, 249] width 87 height 14
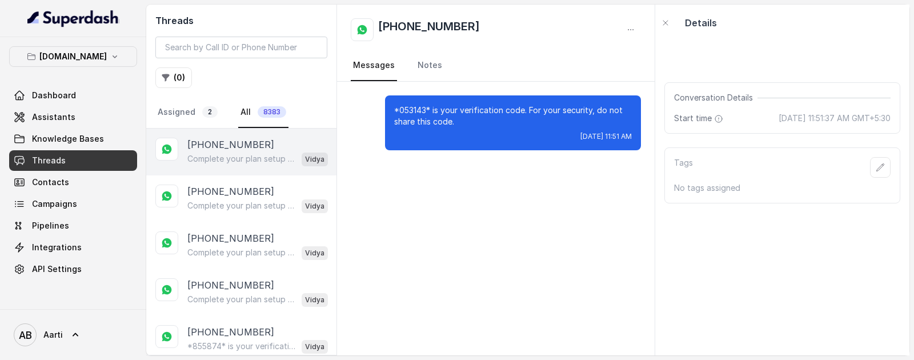
click at [228, 156] on p "Complete your plan setup You left your membership setup midway. Tap to continue…" at bounding box center [242, 158] width 110 height 11
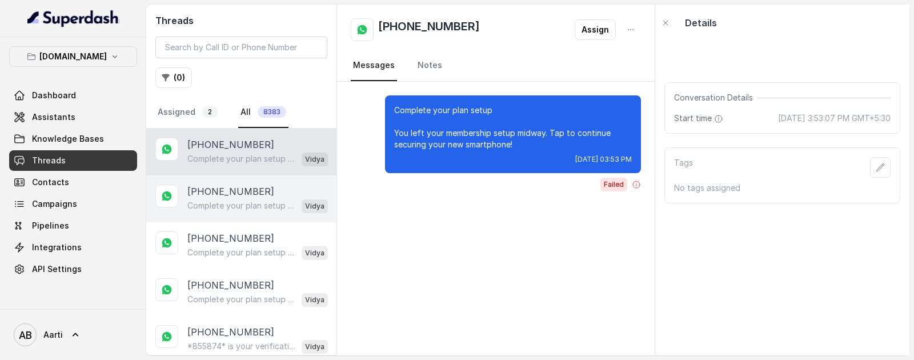
click at [231, 203] on p "Complete your plan setup You left your membership setup midway. Tap to continue…" at bounding box center [242, 205] width 110 height 11
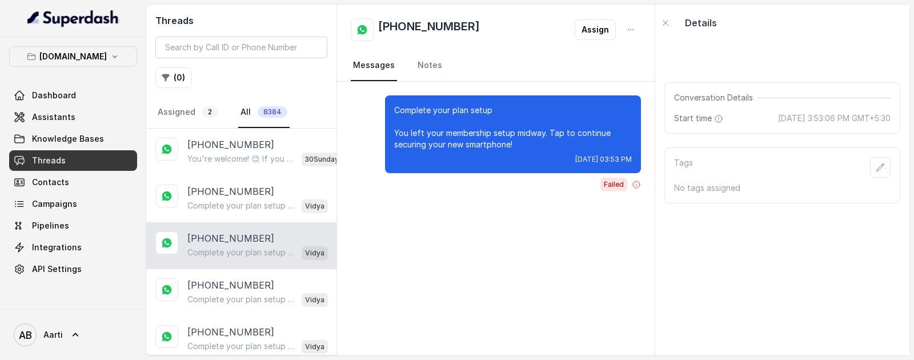
scroll to position [93, 0]
